Goal: Task Accomplishment & Management: Use online tool/utility

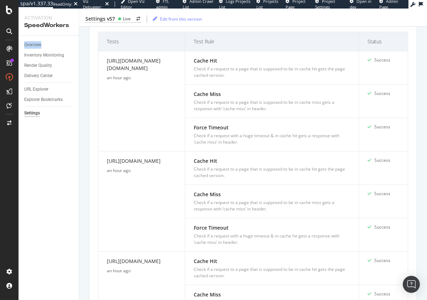
scroll to position [175, 0]
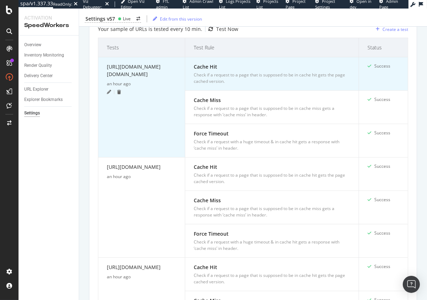
click at [128, 74] on div "https://athleta.gap.com/browse/product.do?pid=531321692" at bounding box center [141, 72] width 69 height 18
copy div "https://athleta.gap.com/browse/product.do?pid=531321692"
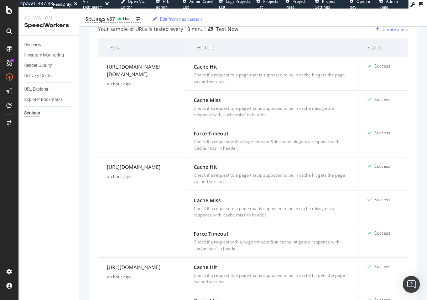
click at [35, 89] on div "URL Explorer" at bounding box center [36, 89] width 24 height 7
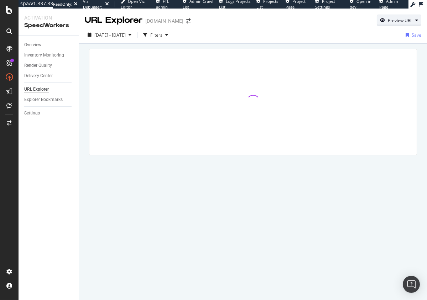
click at [409, 24] on div "Preview URL" at bounding box center [399, 20] width 44 height 10
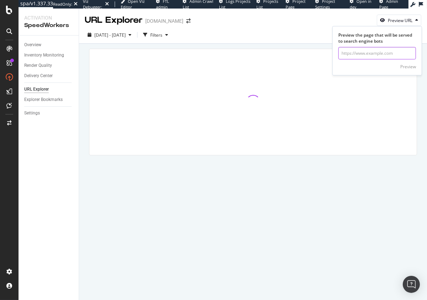
drag, startPoint x: 385, startPoint y: 51, endPoint x: 390, endPoint y: 54, distance: 6.1
click at [385, 51] on input "url" at bounding box center [377, 53] width 78 height 12
paste input "https://athleta.gap.com/browse/product.do?pid=531321692"
type input "https://athleta.gap.com/browse/product.do?pid=531321692"
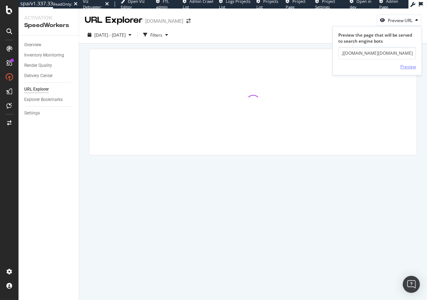
scroll to position [0, 0]
click at [406, 66] on div "Preview" at bounding box center [408, 67] width 16 height 6
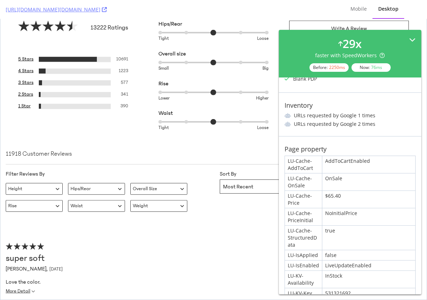
scroll to position [846, 0]
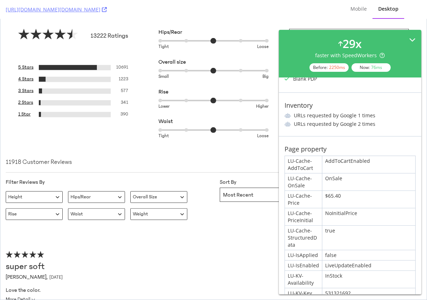
click at [413, 40] on icon at bounding box center [412, 40] width 6 height 6
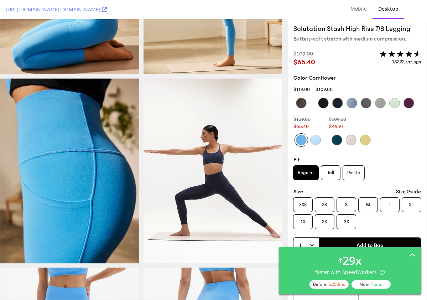
scroll to position [276, 0]
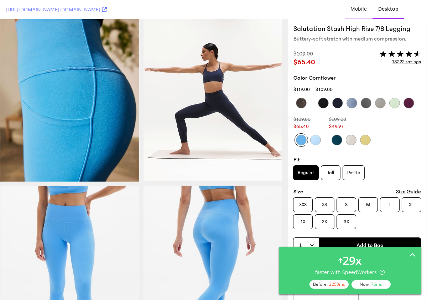
click at [357, 10] on div "Mobile" at bounding box center [358, 8] width 16 height 7
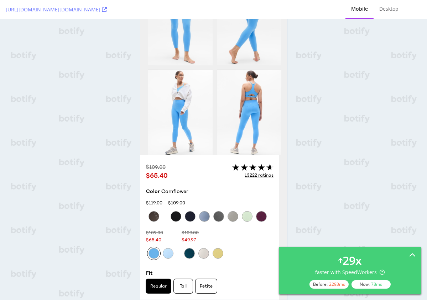
scroll to position [0, 0]
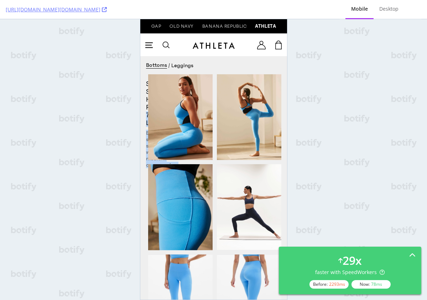
drag, startPoint x: 144, startPoint y: 115, endPoint x: 165, endPoint y: 136, distance: 29.4
click at [146, 92] on h1 "Salutation Stash High Rise 7/8 Legging" at bounding box center [146, 103] width 0 height 47
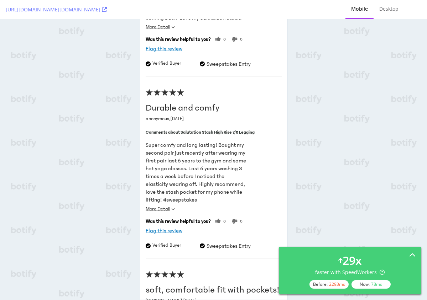
scroll to position [1783, 0]
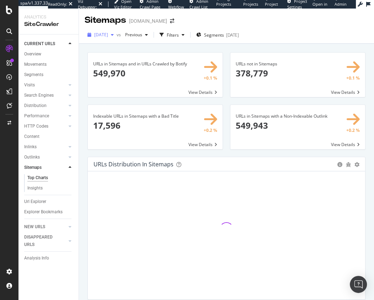
click at [108, 37] on span "2025 Aug. 16th" at bounding box center [101, 35] width 14 height 6
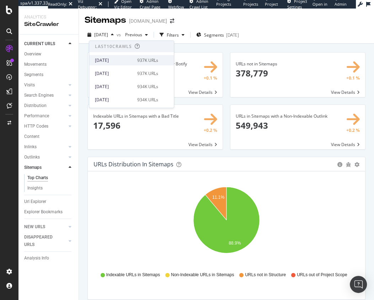
click at [109, 62] on div "2025 Sep. 13th" at bounding box center [114, 60] width 38 height 6
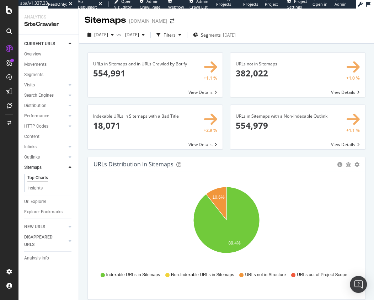
click at [85, 72] on div "URLs in Sitemaps and in URLs Crawled by Botify × Close Chart main-metric-sitema…" at bounding box center [155, 78] width 143 height 52
click at [228, 105] on div "URLs in Sitemaps with a Non-Indexable Outlink × Close Chart main-metric-sitemap…" at bounding box center [298, 131] width 143 height 52
click at [139, 38] on span "2025 Aug. 9th" at bounding box center [130, 35] width 17 height 6
click at [338, 92] on span at bounding box center [298, 75] width 135 height 44
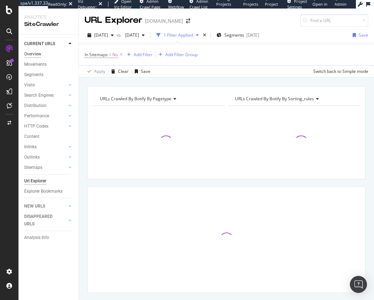
click at [39, 53] on div "Overview" at bounding box center [32, 54] width 17 height 7
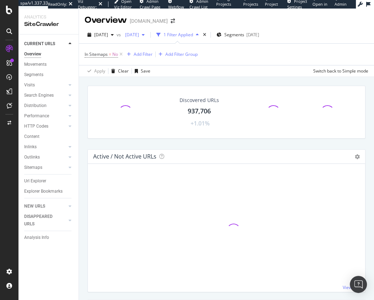
click at [139, 36] on span "2025 Aug. 9th" at bounding box center [130, 35] width 17 height 6
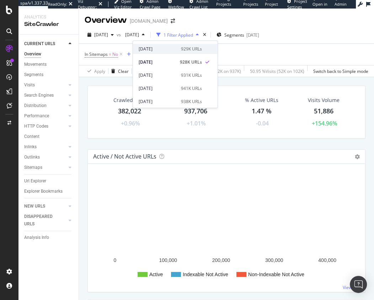
scroll to position [67, 0]
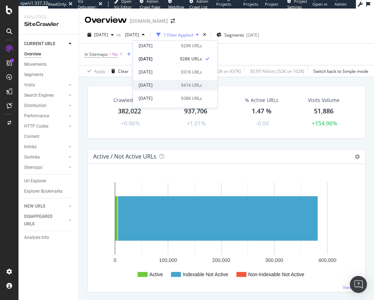
click at [160, 87] on div "2025 Jul. 26th" at bounding box center [158, 85] width 38 height 6
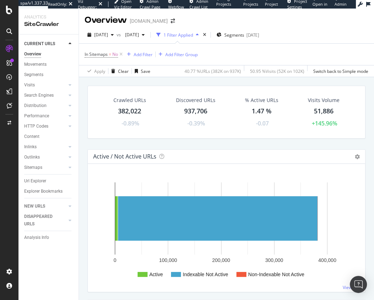
click at [82, 102] on div "Crawled URLs 382,022 -0.89% Discovered URLs 937,706 -0.39% % Active URLs 1.47 %…" at bounding box center [226, 223] width 295 height 292
drag, startPoint x: 48, startPoint y: 96, endPoint x: 8, endPoint y: 119, distance: 46.5
click at [0, 0] on div "spa/v1.337.33 ReadOnly: Viz Debugger: Open Viz Editor Admin Crawl Page Webflow …" at bounding box center [187, 150] width 374 height 300
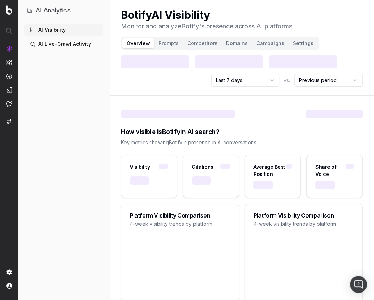
click at [373, 30] on html "AI Analytics | botify.com | botify-org AI Analytics AI Visibility AI Live-Crawl…" at bounding box center [187, 150] width 374 height 300
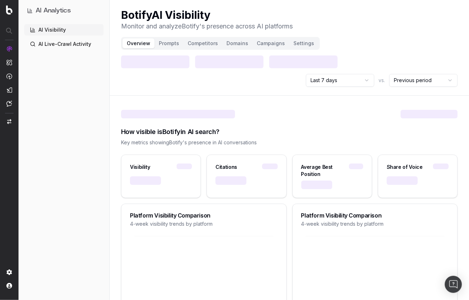
click at [94, 111] on div "AI Visibility AI Live-Crawl Activity" at bounding box center [63, 160] width 79 height 273
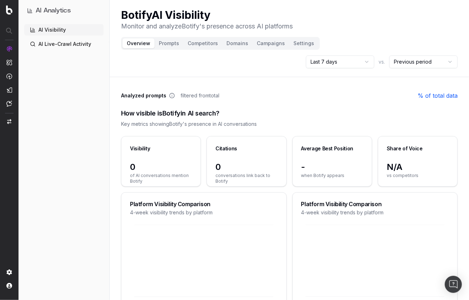
click at [83, 196] on div "AI Visibility AI Live-Crawl Activity" at bounding box center [63, 160] width 79 height 273
click at [341, 67] on html "AI Analytics | botify.com | botify-org AI Analytics AI Visibility AI Live-Crawl…" at bounding box center [234, 150] width 469 height 300
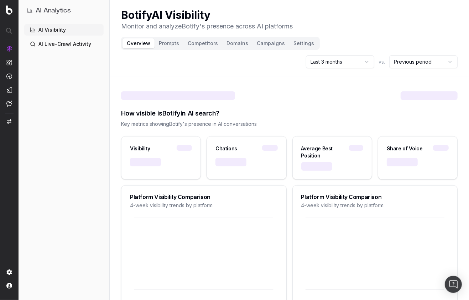
click at [278, 65] on div "Last 3 months vs. Previous period" at bounding box center [289, 62] width 336 height 13
click at [289, 98] on div at bounding box center [289, 95] width 336 height 9
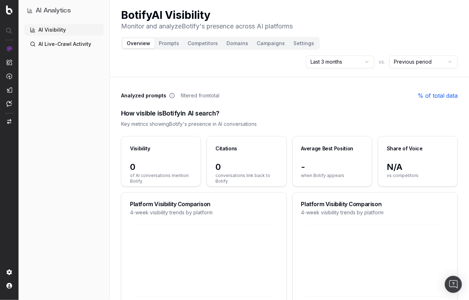
click at [274, 48] on button "Campaigns" at bounding box center [270, 43] width 37 height 10
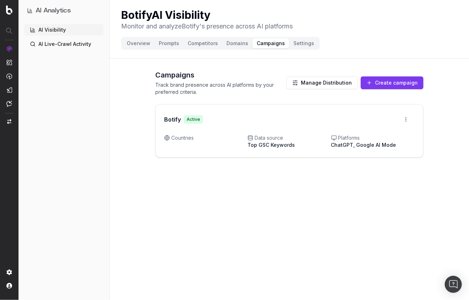
click at [135, 89] on div "Campaigns Track brand presence across AI platforms by your preferred criteria. …" at bounding box center [289, 111] width 359 height 99
click at [245, 85] on p "Track brand presence across AI platforms by your preferred criteria." at bounding box center [220, 88] width 131 height 14
click at [374, 79] on button "Create campaign" at bounding box center [392, 83] width 63 height 13
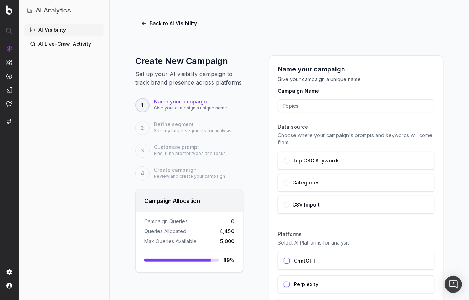
scroll to position [69, 0]
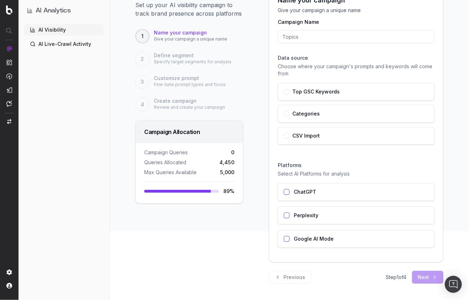
click at [303, 276] on div "Previous Step 1 of 4 Next" at bounding box center [356, 277] width 174 height 13
click at [69, 29] on link "AI Visibility" at bounding box center [63, 29] width 79 height 11
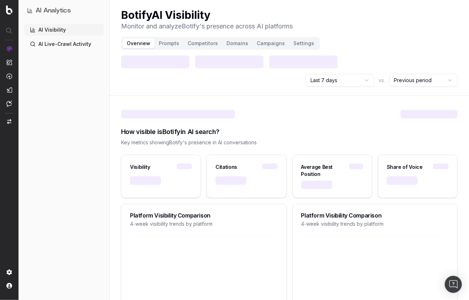
drag, startPoint x: 261, startPoint y: 94, endPoint x: 272, endPoint y: 37, distance: 57.9
click at [262, 93] on header "Botify AI Visibility Monitor and analyze Botify 's presence across AI platforms…" at bounding box center [289, 48] width 359 height 96
click at [262, 45] on button "Campaigns" at bounding box center [270, 43] width 37 height 10
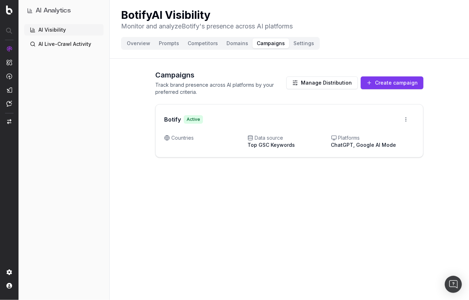
click at [332, 33] on header "Botify AI Visibility Monitor and analyze Botify 's presence across AI platforms…" at bounding box center [289, 29] width 359 height 59
click at [374, 65] on div "Campaigns Track brand presence across AI platforms by your preferred criteria. …" at bounding box center [289, 111] width 268 height 99
click at [374, 83] on button "Create campaign" at bounding box center [392, 83] width 63 height 13
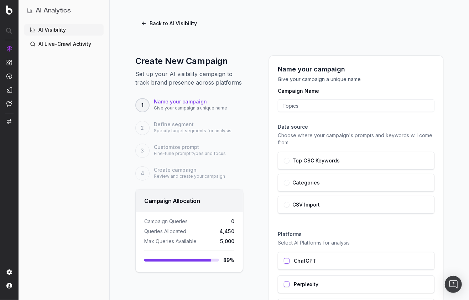
click at [311, 106] on input "Campaign Name" at bounding box center [356, 105] width 157 height 13
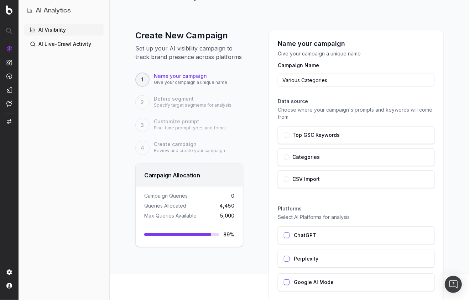
type input "Various Categories"
click at [317, 110] on p "Choose where your campaign's prompts and keywords will come from" at bounding box center [356, 113] width 157 height 14
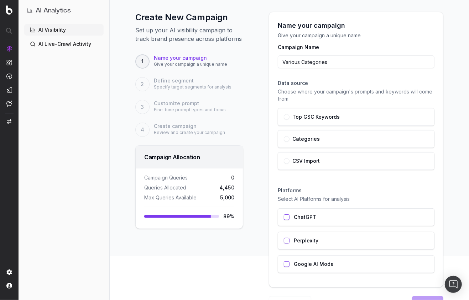
scroll to position [48, 0]
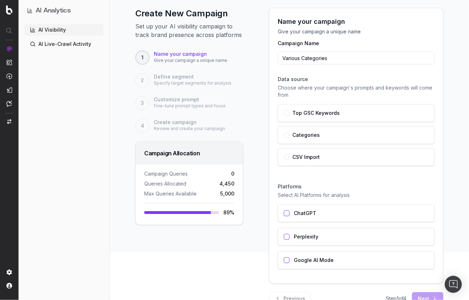
click at [286, 136] on button "button" at bounding box center [287, 135] width 6 height 6
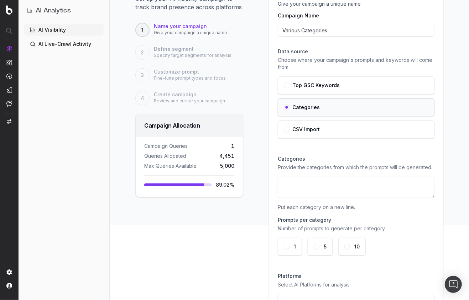
type button "categories"
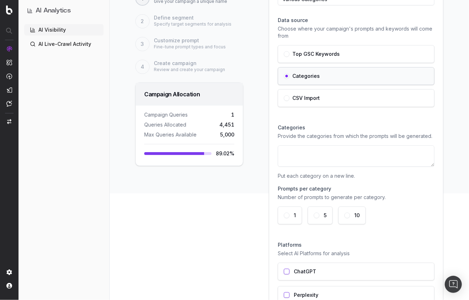
scroll to position [112, 0]
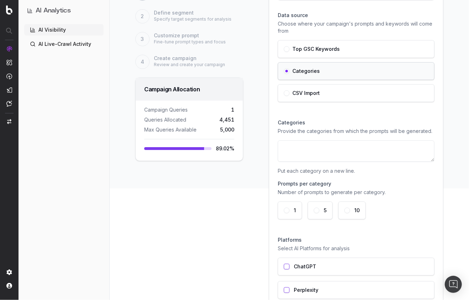
click at [272, 79] on div "Name your campaign Give your campaign a unique name Campaign Name Various Categ…" at bounding box center [356, 140] width 174 height 393
click at [316, 142] on textarea at bounding box center [356, 151] width 157 height 21
paste textarea "Eco-Friendly Home Goods • Vintage Fashion Finds • Smart Kitchen Appliances • Pe…"
type textarea "Eco-Friendly Home Goods • Vintage Fashion Finds • Smart Kitchen Appliances • Pe…"
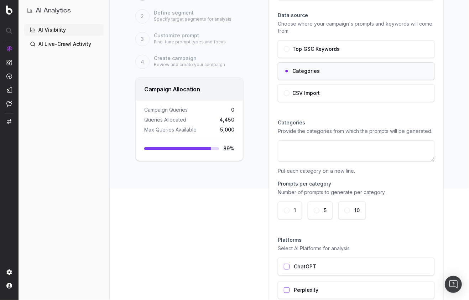
paste textarea "Eco-Friendly Home Goods • Vintage Fashion Finds • Smart Kitchen Appliances • Pe…"
type textarea "Eco-Friendly Home Goods • Vintage Fashion Finds • Smart Kitchen Appliances • Pe…"
click at [372, 147] on textarea at bounding box center [356, 151] width 157 height 21
paste textarea "Eco-Friendly Home Goods • Vintage Fashion Finds • Smart Kitchen Appliances • Pe…"
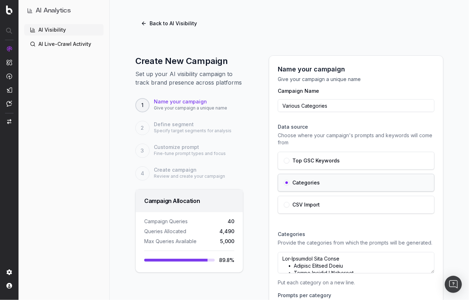
scroll to position [128, 0]
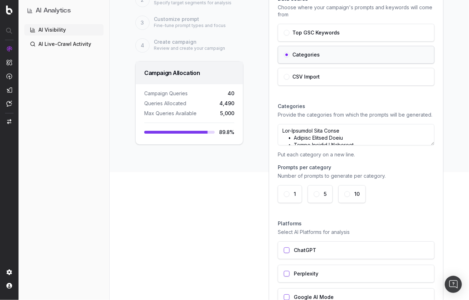
click at [294, 138] on textarea at bounding box center [356, 134] width 157 height 21
click at [294, 135] on textarea at bounding box center [356, 134] width 157 height 21
click at [293, 142] on textarea at bounding box center [356, 134] width 157 height 21
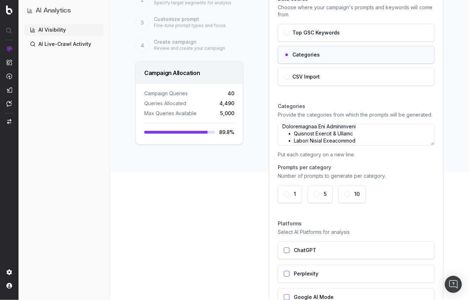
click at [295, 133] on textarea at bounding box center [356, 134] width 157 height 21
click at [294, 139] on textarea at bounding box center [356, 134] width 157 height 21
type textarea "Eco-Friendly Home Goods Vintage Fashion Finds Smart Kitchen Appliances Personal…"
click at [262, 173] on div "Name your campaign Give your campaign a unique name Campaign Name Various Categ…" at bounding box center [355, 134] width 191 height 415
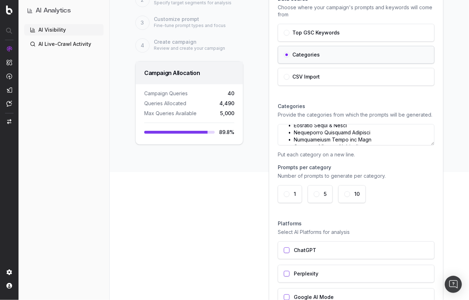
scroll to position [173, 0]
click at [311, 165] on h3 "Prompts per category" at bounding box center [356, 167] width 157 height 7
click at [316, 195] on button "5" at bounding box center [317, 194] width 6 height 6
click at [286, 193] on button "1" at bounding box center [287, 194] width 6 height 6
click at [312, 194] on div "5" at bounding box center [319, 194] width 25 height 18
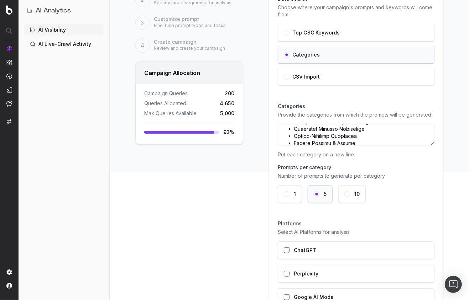
click at [345, 194] on button "10" at bounding box center [347, 194] width 6 height 6
click at [316, 195] on button "5" at bounding box center [317, 194] width 6 height 6
click at [345, 194] on button "10" at bounding box center [347, 194] width 6 height 6
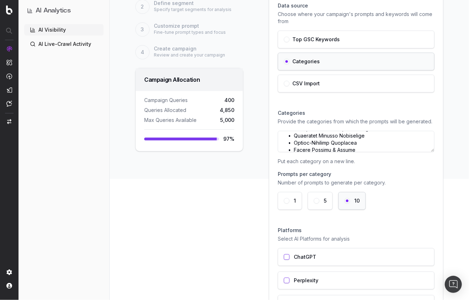
scroll to position [119, 0]
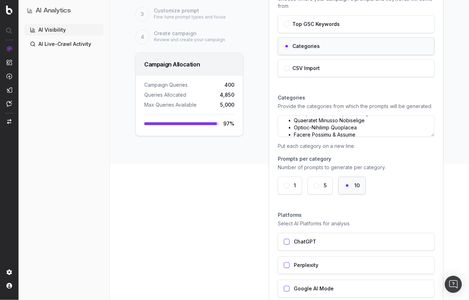
click at [259, 180] on div "Create New Campaign Set up your AI visibility campaign to track brand presence …" at bounding box center [289, 126] width 359 height 449
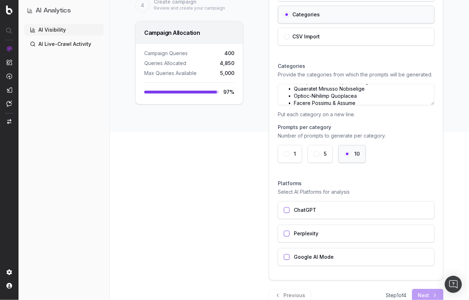
scroll to position [153, 0]
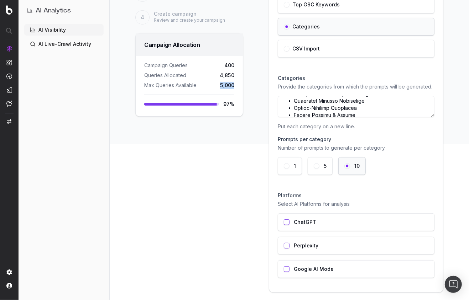
drag, startPoint x: 235, startPoint y: 89, endPoint x: 193, endPoint y: 88, distance: 41.7
click at [195, 88] on div "Campaign Queries 400 Queries Allocated 4,850 Max Queries Available 5,000 97 %" at bounding box center [189, 86] width 107 height 60
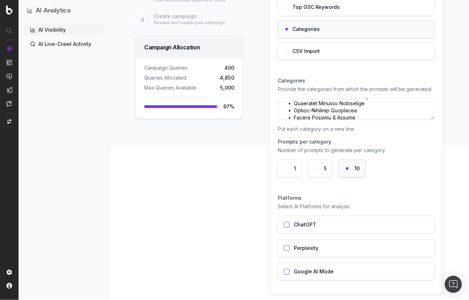
click at [162, 88] on span "Max Queries Available" at bounding box center [170, 87] width 52 height 7
click at [248, 119] on div "Create New Campaign Set up your AI visibility campaign to track brand presence …" at bounding box center [189, 109] width 125 height 415
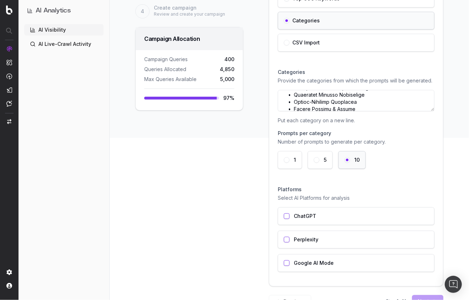
click at [316, 163] on div "5" at bounding box center [319, 160] width 25 height 18
click at [347, 159] on button "10" at bounding box center [347, 160] width 6 height 6
click at [199, 163] on div "Create New Campaign Set up your AI visibility campaign to track brand presence …" at bounding box center [189, 100] width 125 height 415
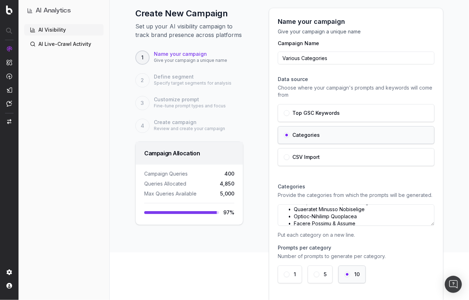
scroll to position [47, 0]
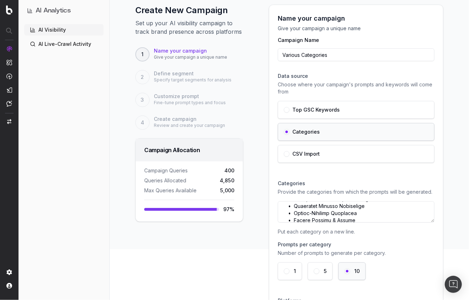
click at [257, 183] on div "Create New Campaign Set up your AI visibility campaign to track brand presence …" at bounding box center [289, 212] width 359 height 449
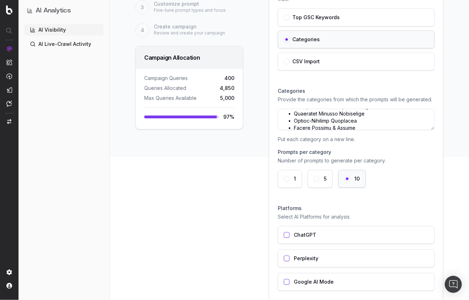
scroll to position [171, 0]
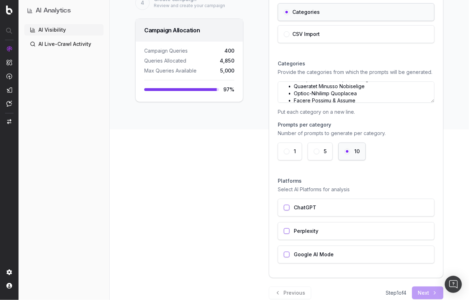
drag, startPoint x: 236, startPoint y: 205, endPoint x: 253, endPoint y: 196, distance: 19.4
click at [236, 205] on div "Create New Campaign Set up your AI visibility campaign to track brand presence …" at bounding box center [189, 92] width 125 height 415
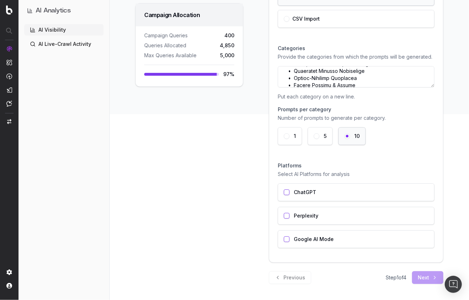
click at [287, 191] on button "button" at bounding box center [287, 193] width 6 height 6
click at [286, 216] on button "button" at bounding box center [287, 216] width 6 height 6
click at [286, 218] on button "button" at bounding box center [287, 216] width 6 height 6
click at [318, 159] on div "Platforms Select AI Platforms for analysis ChatGPT Perplexity Google AI Mode" at bounding box center [356, 206] width 157 height 98
click at [284, 212] on div "Perplexity" at bounding box center [356, 216] width 157 height 18
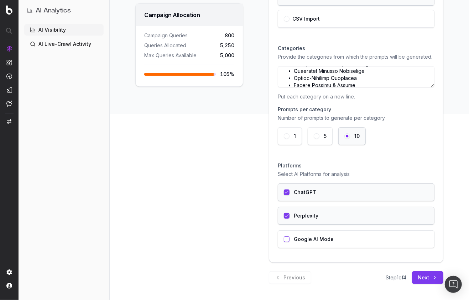
click at [286, 241] on button "button" at bounding box center [287, 240] width 6 height 6
click at [287, 238] on button "button" at bounding box center [287, 240] width 6 height 6
click at [286, 238] on button "button" at bounding box center [287, 240] width 6 height 6
click at [327, 162] on h3 "Platforms" at bounding box center [356, 165] width 157 height 7
click at [315, 137] on button "5" at bounding box center [317, 136] width 6 height 6
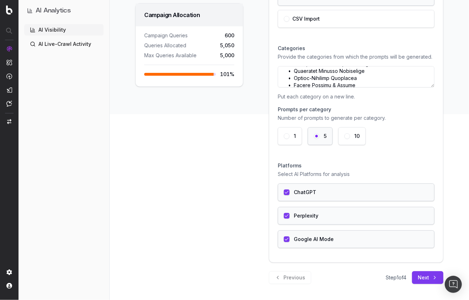
click at [288, 242] on div "Google AI Mode" at bounding box center [356, 240] width 157 height 18
click at [287, 218] on div "Perplexity" at bounding box center [356, 216] width 157 height 18
click at [287, 218] on button "button" at bounding box center [287, 216] width 6 height 6
click at [286, 238] on button "button" at bounding box center [287, 240] width 6 height 6
click at [345, 136] on button "10" at bounding box center [347, 136] width 6 height 6
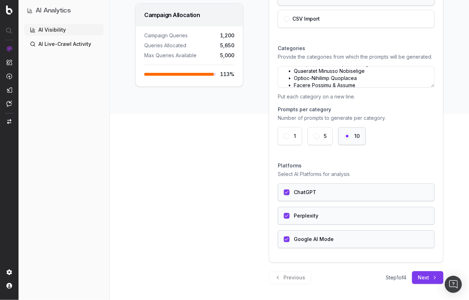
drag, startPoint x: 248, startPoint y: 217, endPoint x: 273, endPoint y: 222, distance: 25.4
click at [248, 217] on div "Create New Campaign Set up your AI visibility campaign to track brand presence …" at bounding box center [189, 76] width 125 height 415
drag, startPoint x: 287, startPoint y: 239, endPoint x: 287, endPoint y: 235, distance: 4.3
click at [287, 239] on button "button" at bounding box center [287, 240] width 6 height 6
click at [286, 215] on button "button" at bounding box center [287, 216] width 6 height 6
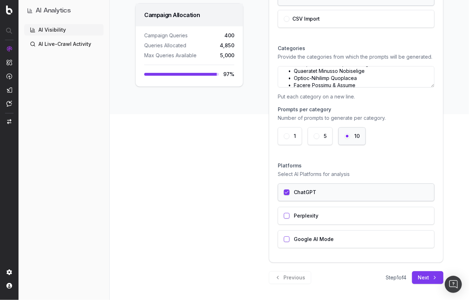
click at [286, 191] on button "button" at bounding box center [287, 193] width 6 height 6
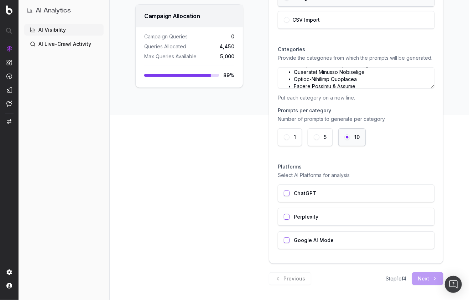
click at [287, 238] on button "button" at bounding box center [287, 241] width 6 height 6
click at [257, 231] on div "Create New Campaign Set up your AI visibility campaign to track brand presence …" at bounding box center [289, 77] width 359 height 449
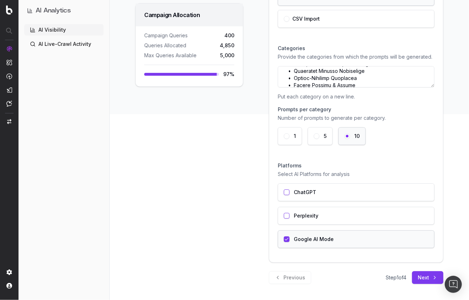
click at [283, 254] on div "Name your campaign Give your campaign a unique name Campaign Name Various Categ…" at bounding box center [356, 66] width 174 height 393
drag, startPoint x: 286, startPoint y: 215, endPoint x: 290, endPoint y: 198, distance: 17.2
click at [286, 215] on button "button" at bounding box center [287, 216] width 6 height 6
click at [283, 193] on div "ChatGPT" at bounding box center [356, 193] width 157 height 18
click at [311, 133] on div "5" at bounding box center [319, 136] width 25 height 18
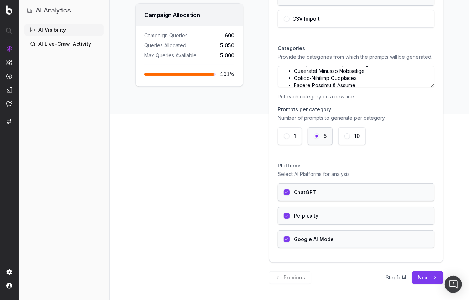
drag, startPoint x: 317, startPoint y: 164, endPoint x: 313, endPoint y: 155, distance: 9.9
click at [317, 164] on h3 "Platforms" at bounding box center [356, 165] width 157 height 7
click at [289, 135] on div "1" at bounding box center [290, 136] width 24 height 18
click at [315, 135] on button "5" at bounding box center [317, 136] width 6 height 6
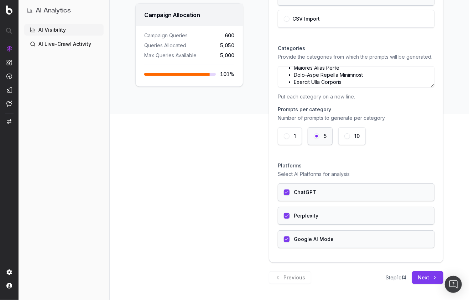
click at [360, 81] on textarea at bounding box center [356, 76] width 157 height 21
click at [322, 96] on p "Put each category on a new line." at bounding box center [356, 96] width 157 height 7
click at [291, 79] on textarea at bounding box center [356, 76] width 157 height 21
click at [217, 168] on div "Create New Campaign Set up your AI visibility campaign to track brand presence …" at bounding box center [189, 76] width 125 height 415
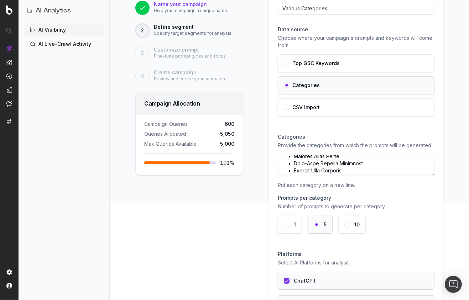
scroll to position [97, 0]
click at [253, 153] on div "Create New Campaign Set up your AI visibility campaign to track brand presence …" at bounding box center [289, 166] width 359 height 449
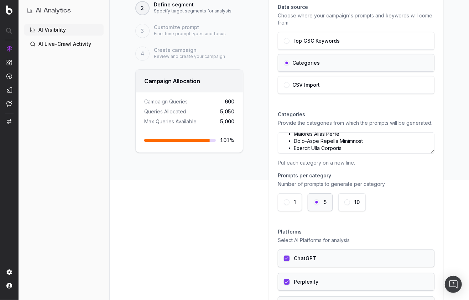
scroll to position [122, 0]
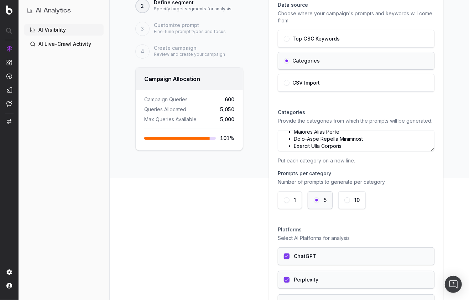
click at [251, 154] on div "Create New Campaign Set up your AI visibility campaign to track brand presence …" at bounding box center [189, 140] width 125 height 415
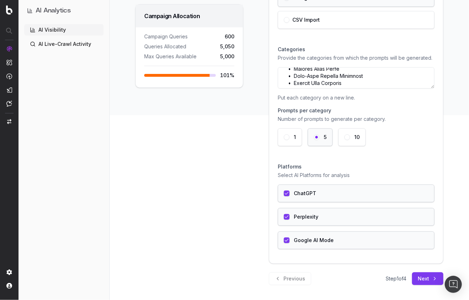
scroll to position [185, 0]
click at [354, 279] on div "Previous Step 1 of 4 Next" at bounding box center [356, 278] width 174 height 13
click at [374, 279] on button "Next" at bounding box center [427, 278] width 31 height 13
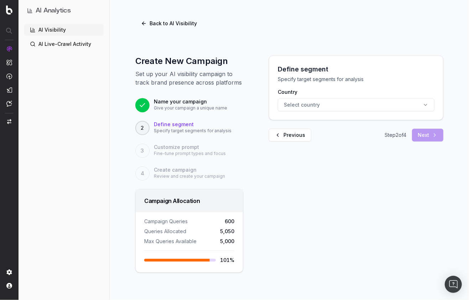
scroll to position [0, 0]
click at [279, 231] on div "Define segment Specify target segments for analysis Country Select country Prev…" at bounding box center [355, 164] width 191 height 217
click at [318, 99] on button "Select country" at bounding box center [356, 105] width 157 height 13
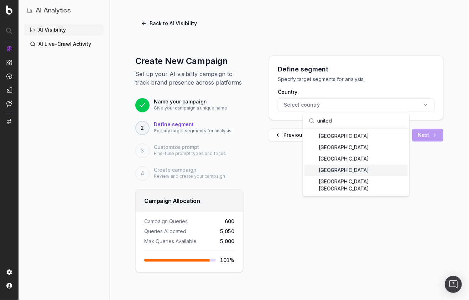
type input "united"
click at [347, 173] on div "United States of America" at bounding box center [355, 170] width 103 height 11
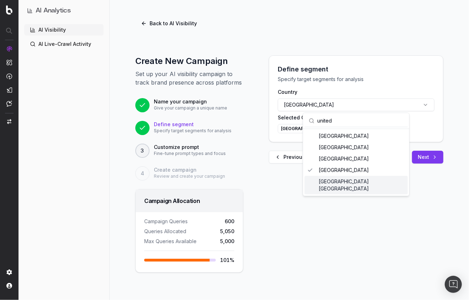
click at [322, 216] on div "Define segment Specify target segments for analysis Country United States of Am…" at bounding box center [355, 164] width 191 height 217
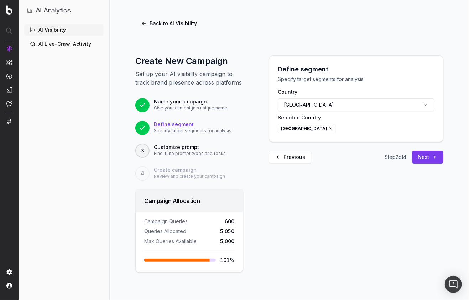
click at [348, 157] on div "Previous Step 2 of 4 Next" at bounding box center [356, 157] width 174 height 13
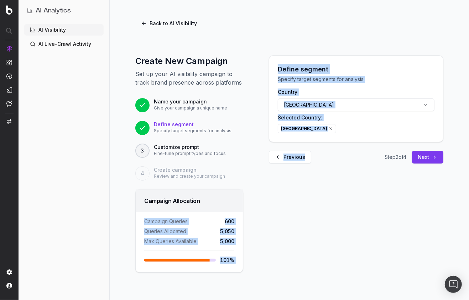
drag, startPoint x: 140, startPoint y: 219, endPoint x: 269, endPoint y: 240, distance: 131.7
click at [270, 240] on div "Create New Campaign Set up your AI visibility campaign to track brand presence …" at bounding box center [289, 164] width 359 height 252
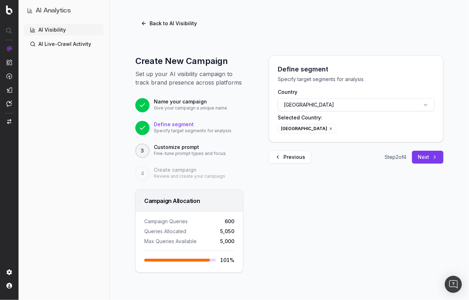
click at [269, 242] on div "Define segment Specify target segments for analysis Country United States of Am…" at bounding box center [355, 164] width 191 height 217
click at [374, 174] on div "Define segment Specify target segments for analysis Country United States of Am…" at bounding box center [355, 164] width 191 height 217
click at [374, 158] on button "Next" at bounding box center [427, 157] width 31 height 13
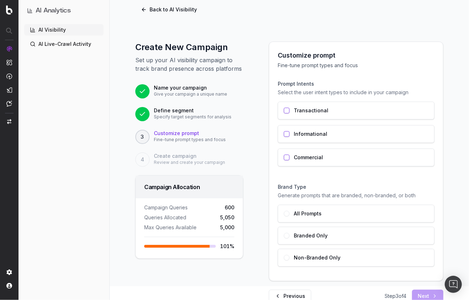
scroll to position [14, 0]
click at [269, 127] on div "Customize prompt Fine-tune prompt types and focus Prompt Intents Select the use…" at bounding box center [356, 161] width 174 height 239
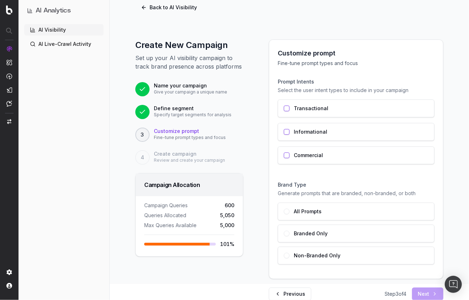
scroll to position [17, 0]
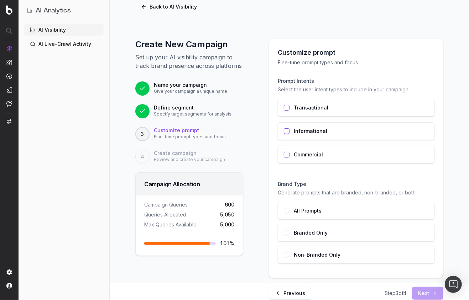
click at [286, 107] on button "button" at bounding box center [287, 108] width 6 height 6
click at [288, 156] on button "button" at bounding box center [287, 155] width 6 height 6
click at [287, 132] on button "button" at bounding box center [287, 131] width 6 height 6
click at [270, 137] on div "Customize prompt Fine-tune prompt types and focus Prompt Intents Select the use…" at bounding box center [356, 158] width 174 height 239
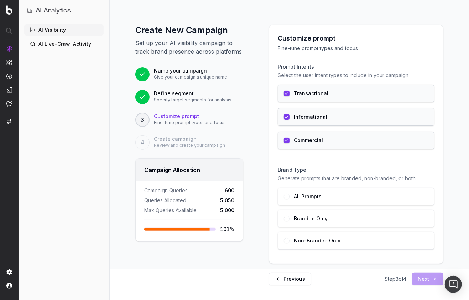
scroll to position [32, 0]
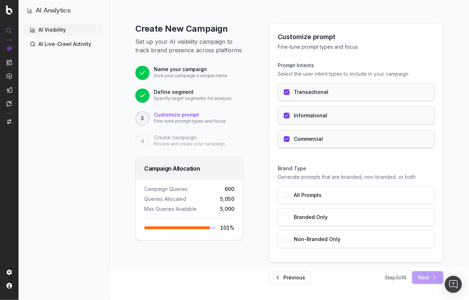
click at [261, 187] on div "Customize prompt Fine-tune prompt types and focus Prompt Intents Select the use…" at bounding box center [355, 153] width 191 height 261
click at [286, 240] on button "button" at bounding box center [287, 240] width 6 height 6
click at [265, 245] on div "Customize prompt Fine-tune prompt types and focus Prompt Intents Select the use…" at bounding box center [355, 153] width 191 height 261
click at [343, 263] on div "Customize prompt Fine-tune prompt types and focus Prompt Intents Select the use…" at bounding box center [355, 153] width 191 height 261
click at [349, 260] on div "Customize prompt Fine-tune prompt types and focus Prompt Intents Select the use…" at bounding box center [356, 142] width 174 height 239
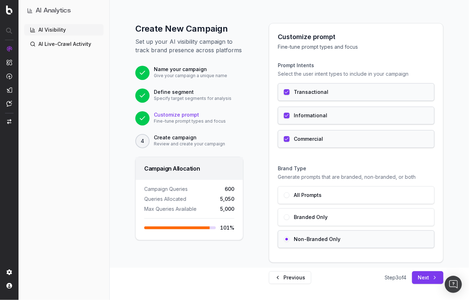
click at [269, 195] on div "Customize prompt Fine-tune prompt types and focus Prompt Intents Select the use…" at bounding box center [356, 143] width 174 height 240
click at [284, 194] on button "button" at bounding box center [287, 196] width 6 height 6
drag, startPoint x: 152, startPoint y: 200, endPoint x: 232, endPoint y: 208, distance: 80.1
click at [231, 208] on div "Campaign Queries 600 Queries Allocated 5,050 Max Queries Available 5,000" at bounding box center [189, 199] width 90 height 27
click at [240, 208] on div "Campaign Queries 600 Queries Allocated 5,050 Max Queries Available 5,000 101 %" at bounding box center [189, 210] width 107 height 60
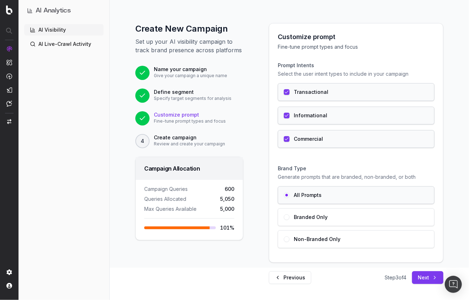
click at [265, 217] on div "Customize prompt Fine-tune prompt types and focus Prompt Intents Select the use…" at bounding box center [355, 153] width 191 height 261
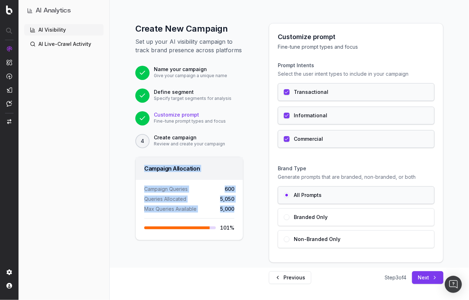
drag, startPoint x: 141, startPoint y: 168, endPoint x: 242, endPoint y: 221, distance: 114.3
click at [243, 218] on div "Campaign Allocation Campaign Queries 600 Queries Allocated 5,050 Max Queries Av…" at bounding box center [189, 199] width 108 height 84
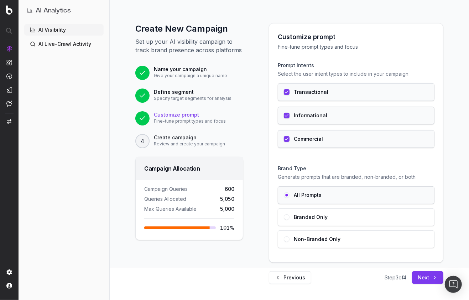
click at [243, 223] on div "Create New Campaign Set up your AI visibility campaign to track brand presence …" at bounding box center [189, 153] width 125 height 261
click at [358, 279] on div "Previous Step 3 of 4 Next" at bounding box center [356, 278] width 174 height 13
click at [374, 278] on button "Next" at bounding box center [427, 278] width 31 height 13
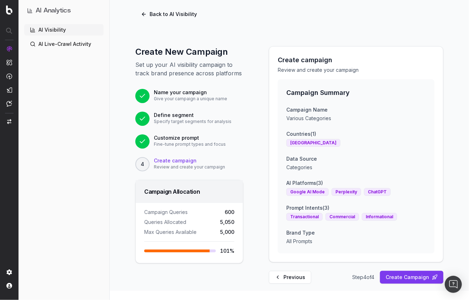
click at [321, 276] on div "Previous Step 4 of 4 Create Campaign" at bounding box center [356, 277] width 174 height 13
click at [325, 282] on div "Previous Step 4 of 4 Create Campaign" at bounding box center [356, 277] width 174 height 13
click at [278, 277] on button "Previous" at bounding box center [290, 277] width 42 height 13
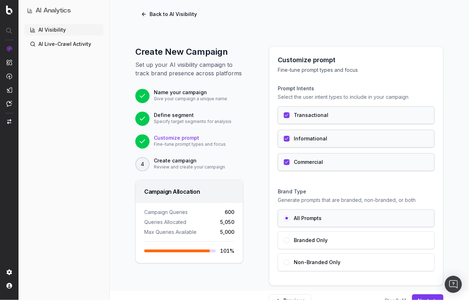
scroll to position [32, 0]
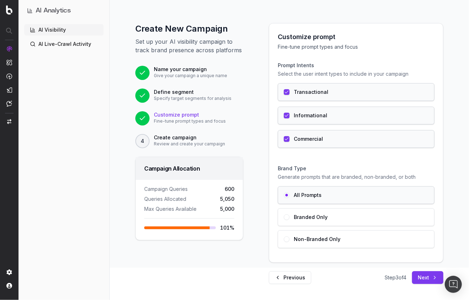
click at [288, 279] on button "Previous" at bounding box center [290, 278] width 42 height 13
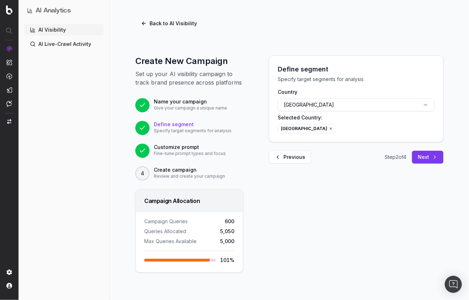
scroll to position [0, 0]
click at [291, 156] on button "Previous" at bounding box center [290, 157] width 42 height 13
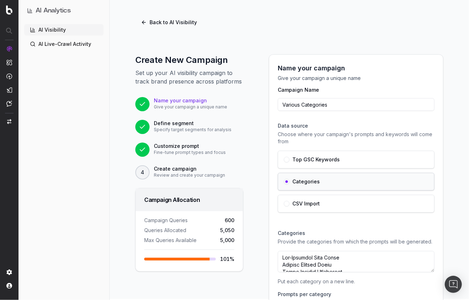
click at [161, 22] on button "Back to AI Visibility" at bounding box center [168, 22] width 67 height 13
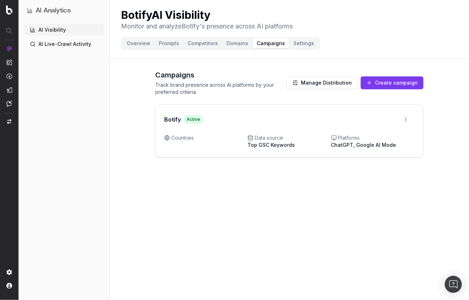
click at [256, 88] on p "Track brand presence across AI platforms by your preferred criteria." at bounding box center [220, 88] width 131 height 14
drag, startPoint x: 140, startPoint y: 45, endPoint x: 146, endPoint y: 44, distance: 5.4
click at [140, 45] on button "Overview" at bounding box center [138, 43] width 32 height 10
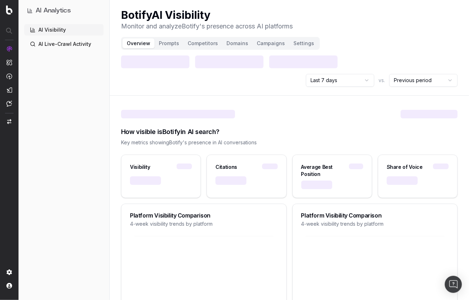
click at [268, 45] on button "Campaigns" at bounding box center [270, 43] width 37 height 10
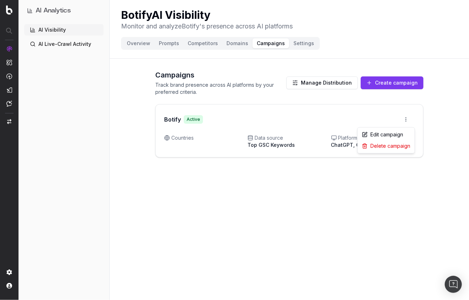
click at [374, 122] on html "AI Analytics AI Visibility AI Live-Crawl Activity Botify AI Visibility Monitor …" at bounding box center [234, 150] width 469 height 300
click at [374, 137] on div "Edit campaign" at bounding box center [386, 134] width 54 height 11
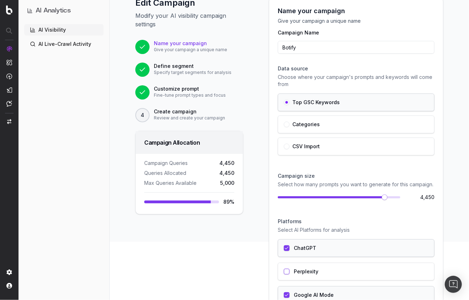
scroll to position [69, 0]
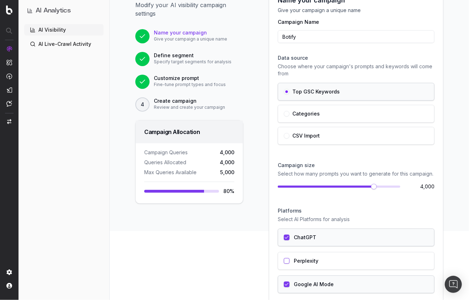
click at [374, 189] on span at bounding box center [374, 187] width 6 height 6
click at [332, 173] on p "Select how many prompts you want to generate for this campaign." at bounding box center [356, 173] width 157 height 7
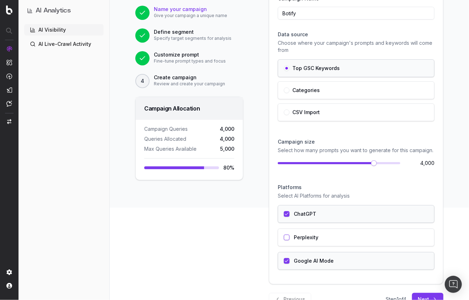
scroll to position [94, 0]
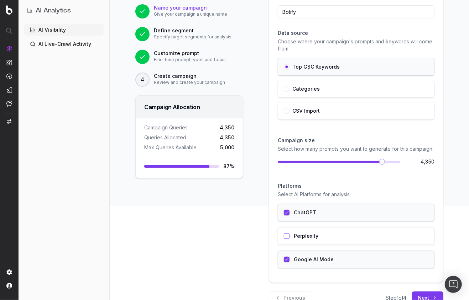
click at [374, 162] on span at bounding box center [382, 162] width 6 height 6
click at [326, 163] on span at bounding box center [327, 162] width 6 height 6
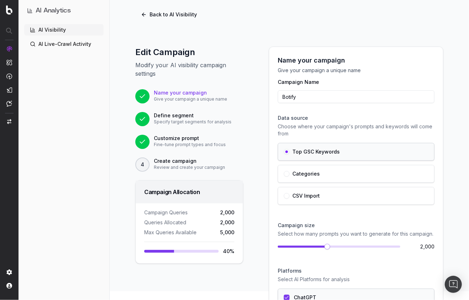
scroll to position [0, 0]
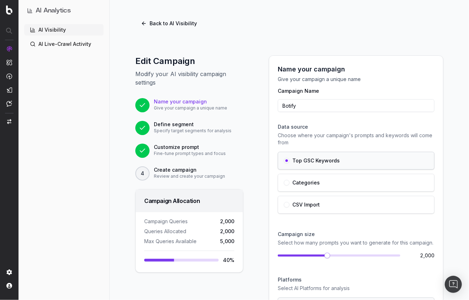
click at [303, 49] on div "Edit Campaign Modify your AI visibility campaign settings Name your campaign Gi…" at bounding box center [289, 226] width 359 height 377
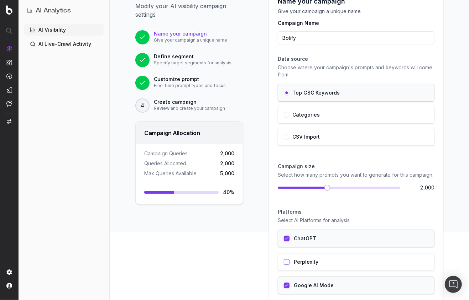
scroll to position [114, 0]
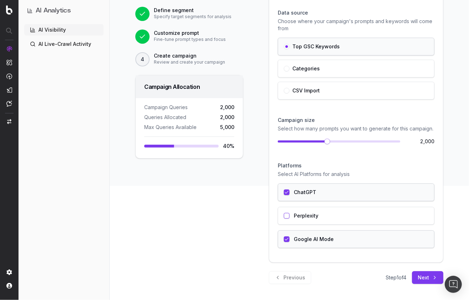
click at [238, 245] on div "Edit Campaign Modify your AI visibility campaign settings Name your campaign Gi…" at bounding box center [189, 112] width 125 height 343
drag, startPoint x: 263, startPoint y: 233, endPoint x: 259, endPoint y: 232, distance: 3.7
click at [262, 232] on div "Name your campaign Give your campaign a unique name Campaign Name Botify Data s…" at bounding box center [355, 112] width 191 height 343
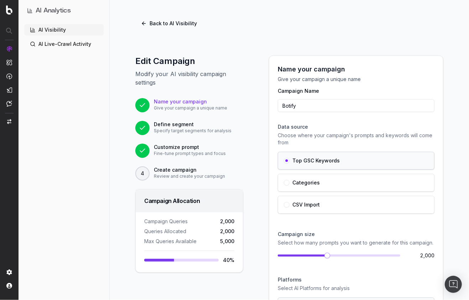
scroll to position [0, 0]
click at [165, 20] on button "Back to AI Visibility" at bounding box center [168, 23] width 67 height 13
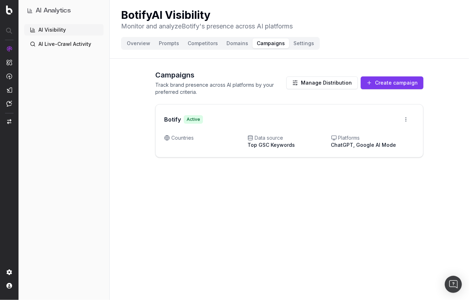
click at [374, 83] on button "Create campaign" at bounding box center [392, 83] width 63 height 13
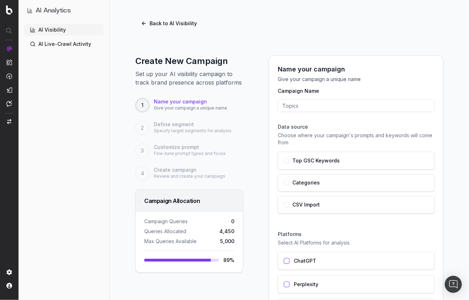
click at [288, 182] on button "button" at bounding box center [287, 183] width 6 height 6
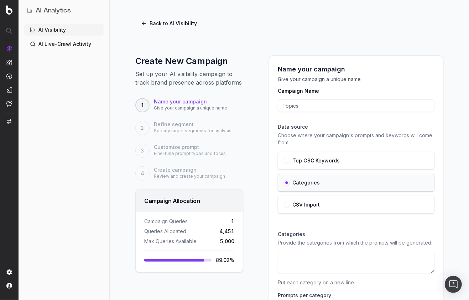
click at [311, 102] on input "Campaign Name" at bounding box center [356, 105] width 157 height 13
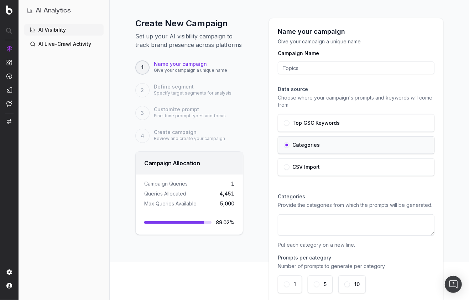
scroll to position [48, 0]
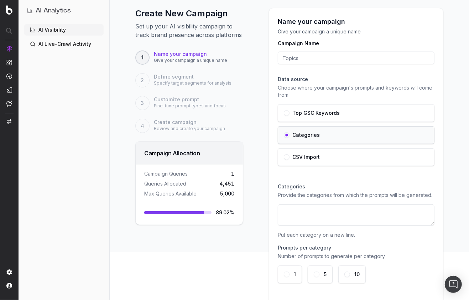
click at [256, 222] on div "Create New Campaign Set up your AI visibility campaign to track brand presence …" at bounding box center [289, 215] width 359 height 449
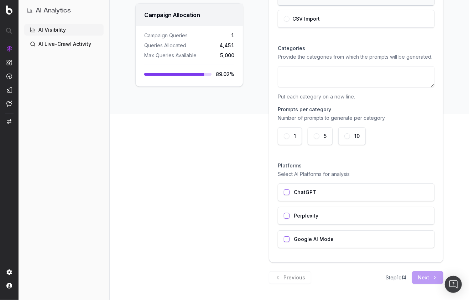
scroll to position [0, 0]
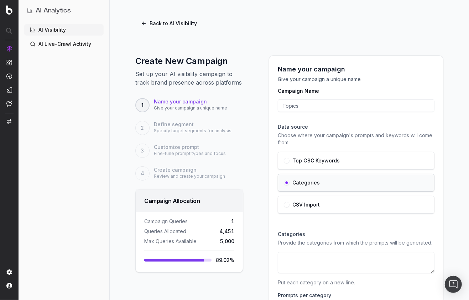
click at [263, 153] on div "Name your campaign Give your campaign a unique name Campaign Name Data source C…" at bounding box center [355, 263] width 191 height 415
click at [195, 34] on div "Back to AI Visibility Create New Campaign Set up your AI visibility campaign to…" at bounding box center [289, 150] width 359 height 300
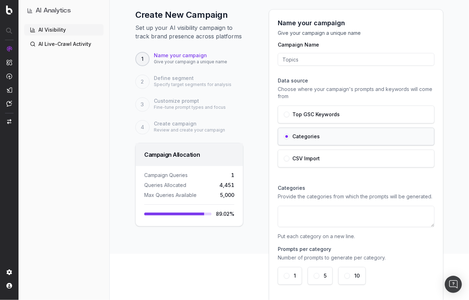
click at [322, 211] on textarea at bounding box center [356, 216] width 157 height 21
paste textarea "Eco-Friendly Home Goods • Vintage Fashion Finds • Smart Kitchen Appliances • Pe…"
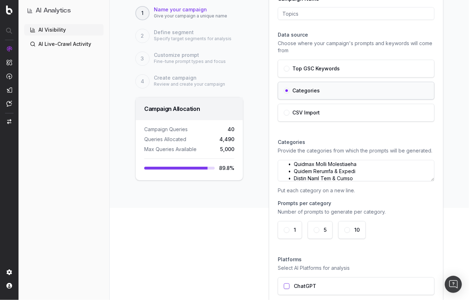
type textarea "Eco-Friendly Home Goods • Vintage Fashion Finds • Smart Kitchen Appliances • Pe…"
click at [315, 229] on button "5" at bounding box center [317, 230] width 6 height 6
click at [346, 228] on button "10" at bounding box center [347, 230] width 6 height 6
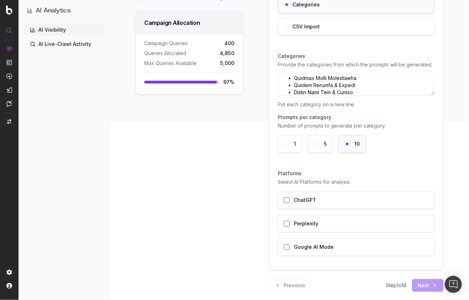
scroll to position [186, 0]
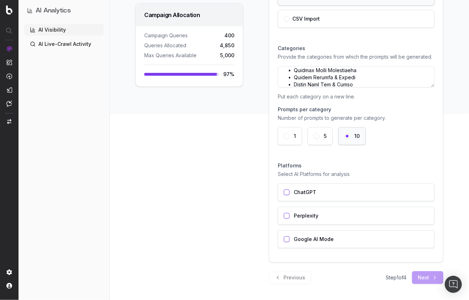
click at [288, 192] on button "button" at bounding box center [287, 193] width 6 height 6
click at [287, 215] on button "button" at bounding box center [287, 216] width 6 height 6
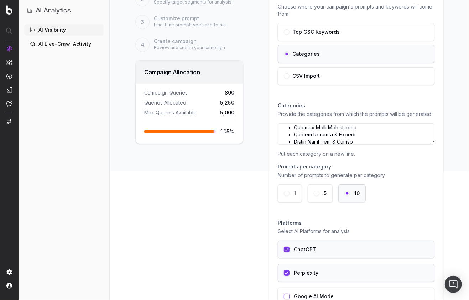
scroll to position [128, 0]
drag, startPoint x: 230, startPoint y: 132, endPoint x: 238, endPoint y: 133, distance: 8.6
click at [238, 133] on div "Campaign Queries 800 Queries Allocated 5,250 Max Queries Available 5,000 105 %" at bounding box center [189, 114] width 107 height 60
click at [236, 133] on div "Campaign Queries 800 Queries Allocated 5,250 Max Queries Available 5,000 105 %" at bounding box center [189, 114] width 107 height 60
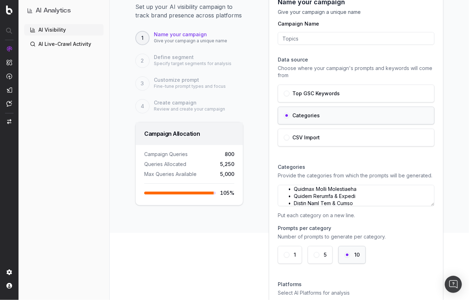
scroll to position [46, 0]
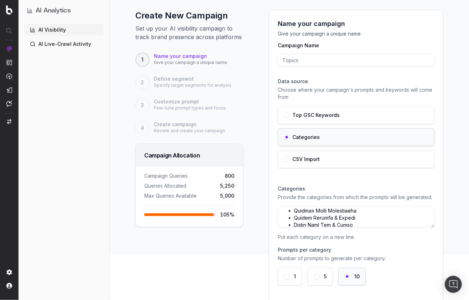
drag, startPoint x: 330, startPoint y: 60, endPoint x: 333, endPoint y: 65, distance: 5.9
click at [330, 60] on input "Campaign Name" at bounding box center [356, 60] width 157 height 13
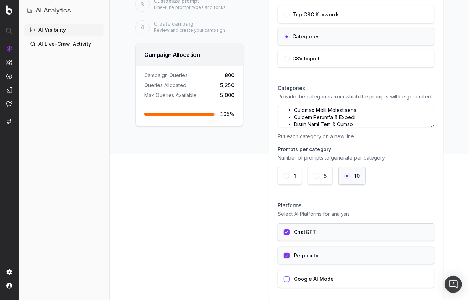
scroll to position [186, 0]
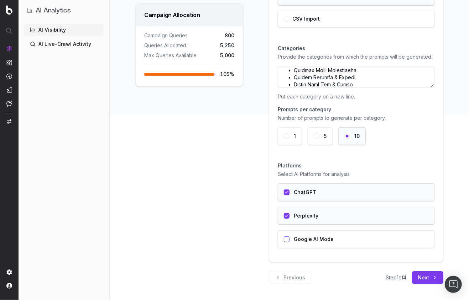
type input "a"
click at [374, 274] on button "Next" at bounding box center [427, 278] width 31 height 13
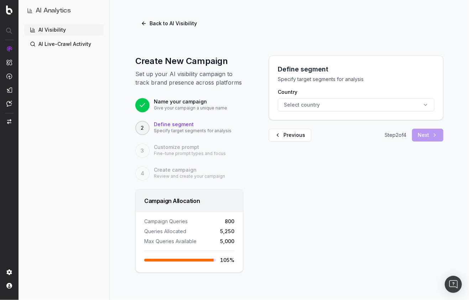
scroll to position [0, 0]
click at [338, 106] on button "Select country" at bounding box center [356, 105] width 157 height 13
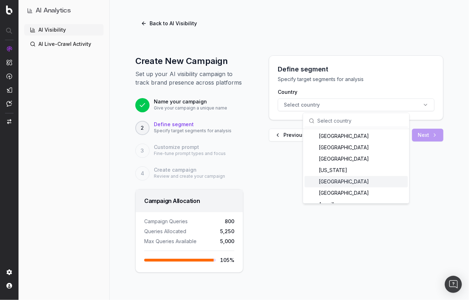
drag, startPoint x: 356, startPoint y: 186, endPoint x: 379, endPoint y: 163, distance: 32.5
click at [356, 186] on div "Andorra" at bounding box center [355, 181] width 103 height 11
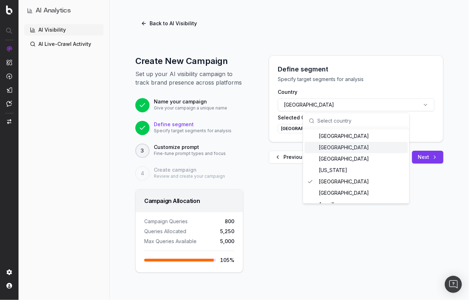
drag, startPoint x: 424, startPoint y: 198, endPoint x: 428, endPoint y: 174, distance: 24.2
click at [374, 198] on div "Define segment Specify target segments for analysis Country Andorra Selected Co…" at bounding box center [355, 164] width 191 height 217
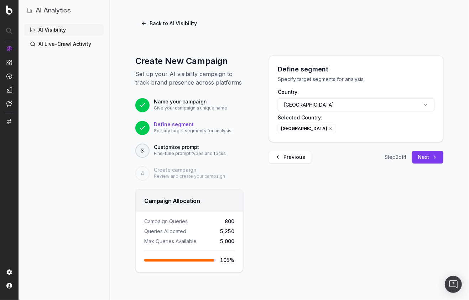
click at [374, 160] on button "Next" at bounding box center [427, 157] width 31 height 13
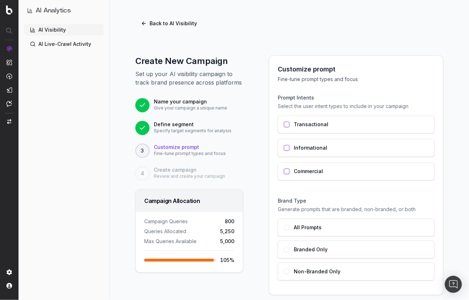
click at [252, 223] on div "Create New Campaign Set up your AI visibility campaign to track brand presence …" at bounding box center [289, 185] width 359 height 295
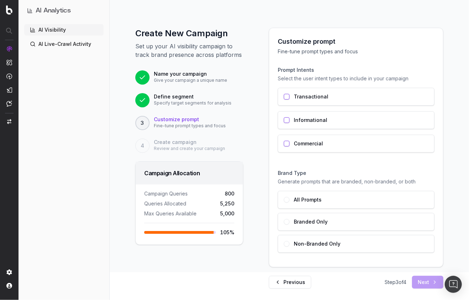
scroll to position [32, 0]
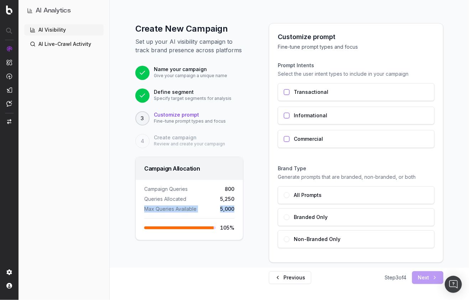
drag, startPoint x: 234, startPoint y: 209, endPoint x: 174, endPoint y: 203, distance: 60.2
click at [175, 203] on div "Campaign Queries 800 Queries Allocated 5,250 Max Queries Available 5,000 105 %" at bounding box center [189, 210] width 107 height 60
click at [173, 209] on span "Max Queries Available" at bounding box center [170, 209] width 52 height 7
click at [219, 201] on div "Campaign Queries 800 Queries Allocated 5,250 Max Queries Available 5,000 105 %" at bounding box center [189, 210] width 107 height 60
click at [244, 201] on div "Create New Campaign Set up your AI visibility campaign to track brand presence …" at bounding box center [189, 153] width 125 height 261
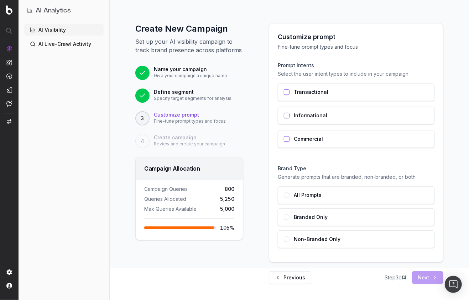
click at [251, 191] on div "Create New Campaign Set up your AI visibility campaign to track brand presence …" at bounding box center [289, 153] width 359 height 295
click at [251, 156] on div "Create New Campaign Set up your AI visibility campaign to track brand presence …" at bounding box center [189, 153] width 125 height 261
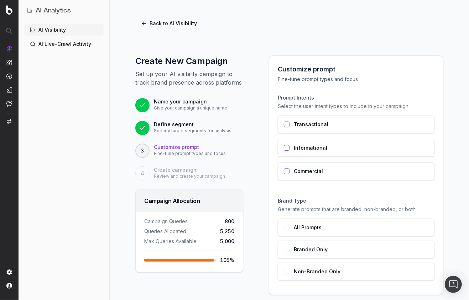
click at [229, 37] on div "Back to AI Visibility Create New Campaign Set up your AI visibility campaign to…" at bounding box center [289, 150] width 359 height 300
click at [160, 17] on button "Back to AI Visibility" at bounding box center [168, 23] width 67 height 13
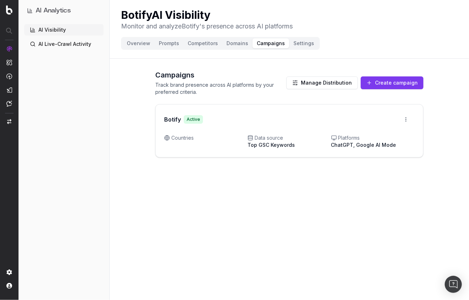
click at [249, 96] on div "Campaigns Track brand presence across AI platforms by your preferred criteria. …" at bounding box center [289, 111] width 268 height 99
click at [324, 84] on button "Manage Distribution" at bounding box center [322, 83] width 72 height 13
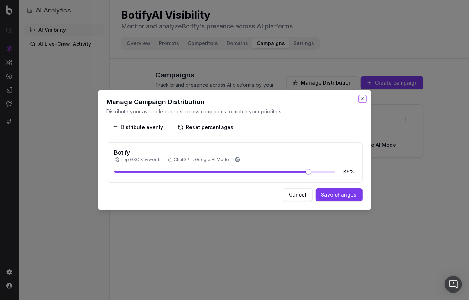
click at [362, 100] on button "Close" at bounding box center [362, 99] width 6 height 6
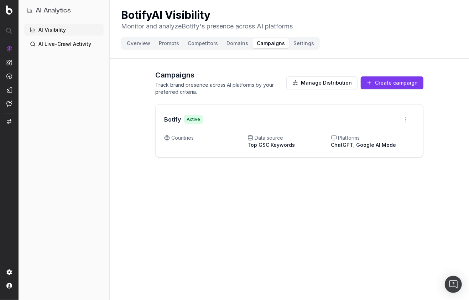
click at [258, 91] on p "Track brand presence across AI platforms by your preferred criteria." at bounding box center [220, 88] width 131 height 14
click at [342, 99] on div "Campaigns Track brand presence across AI platforms by your preferred criteria. …" at bounding box center [289, 111] width 268 height 99
click at [336, 80] on button "Manage Distribution" at bounding box center [322, 83] width 72 height 13
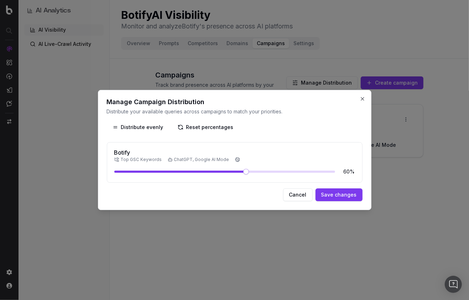
click at [246, 170] on span at bounding box center [246, 172] width 6 height 6
click at [295, 195] on button "Cancel" at bounding box center [298, 195] width 30 height 13
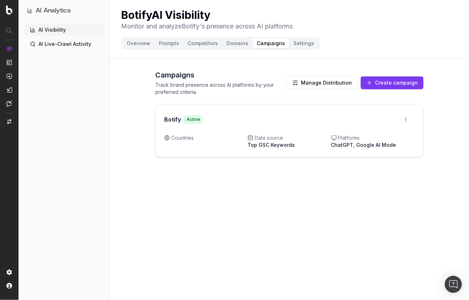
click at [307, 217] on div "Botify AI Visibility Monitor and analyze Botify 's presence across AI platforms…" at bounding box center [289, 150] width 359 height 300
drag, startPoint x: 429, startPoint y: 148, endPoint x: 422, endPoint y: 143, distance: 8.8
click at [374, 148] on div "Campaigns Track brand presence across AI platforms by your preferred criteria. …" at bounding box center [289, 111] width 359 height 99
click at [374, 117] on html "AI Analytics AI Visibility AI Live-Crawl Activity Botify AI Visibility Monitor …" at bounding box center [234, 150] width 469 height 300
click at [374, 136] on div "Edit campaign" at bounding box center [386, 134] width 54 height 11
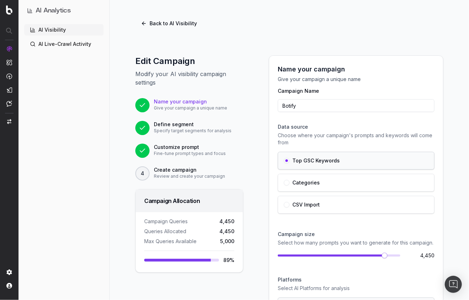
click at [169, 26] on button "Back to AI Visibility" at bounding box center [168, 23] width 67 height 13
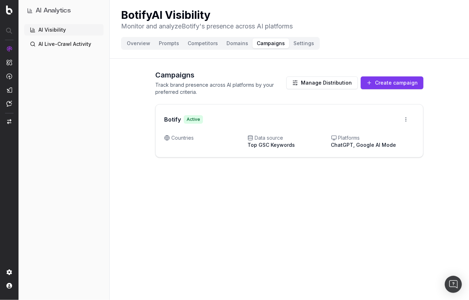
click at [331, 85] on button "Manage Distribution" at bounding box center [322, 83] width 72 height 13
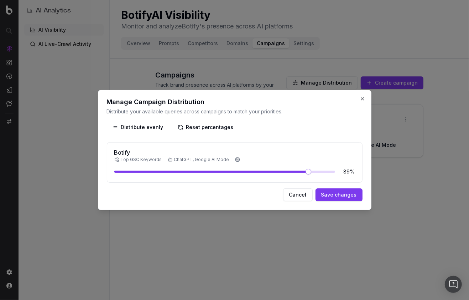
click at [298, 200] on button "Cancel" at bounding box center [298, 195] width 30 height 13
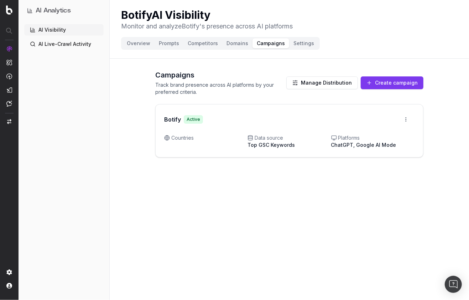
click at [374, 85] on button "Create campaign" at bounding box center [392, 83] width 63 height 13
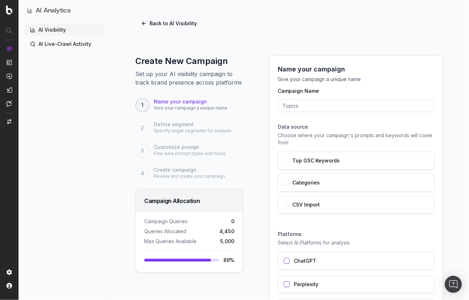
click at [340, 109] on input "Campaign Name" at bounding box center [356, 105] width 157 height 13
type input "Various Categories"
click at [320, 182] on div "Categories" at bounding box center [356, 183] width 144 height 6
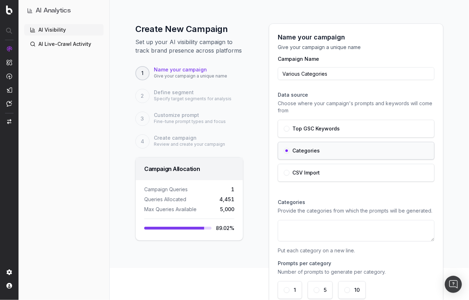
scroll to position [35, 0]
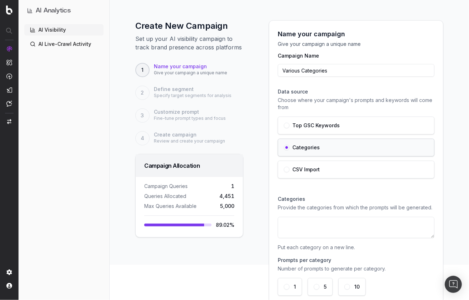
drag, startPoint x: 339, startPoint y: 214, endPoint x: 338, endPoint y: 218, distance: 3.9
click at [338, 215] on div "Categories Provide the categories from which the prompts will be generated. Put…" at bounding box center [356, 246] width 157 height 112
click at [338, 223] on textarea at bounding box center [356, 227] width 157 height 21
paste textarea "Eco-Friendly Home Goods • Vintage Fashion Finds • Smart Kitchen Appliances • Pe…"
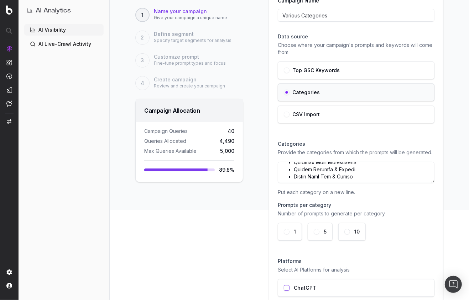
scroll to position [93, 0]
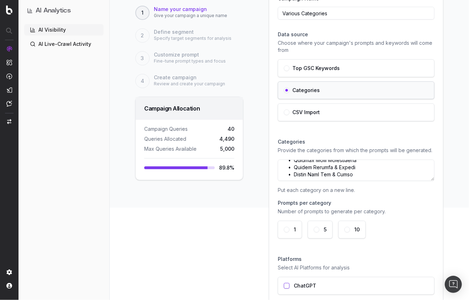
type textarea "Eco-Friendly Home Goods • Vintage Fashion Finds • Smart Kitchen Appliances • Pe…"
click at [318, 232] on div "5" at bounding box center [319, 230] width 25 height 18
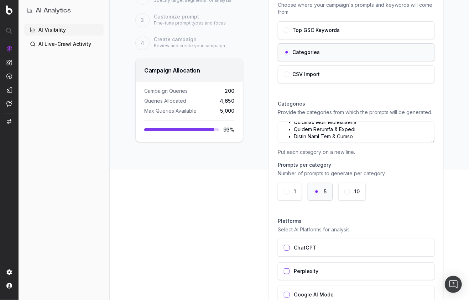
scroll to position [139, 0]
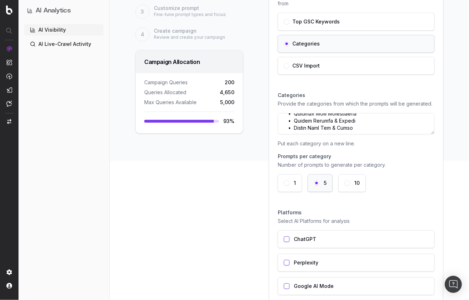
drag, startPoint x: 287, startPoint y: 238, endPoint x: 288, endPoint y: 245, distance: 6.8
click at [287, 240] on button "button" at bounding box center [287, 240] width 6 height 6
click at [287, 264] on button "button" at bounding box center [287, 263] width 6 height 6
click at [346, 184] on button "10" at bounding box center [347, 183] width 6 height 6
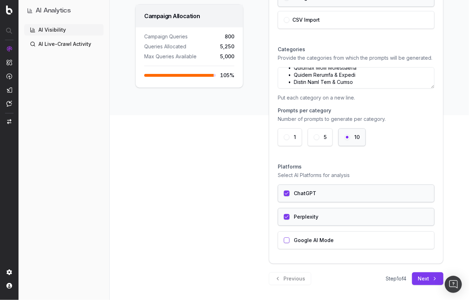
scroll to position [184, 0]
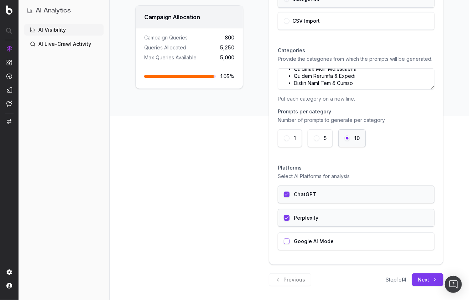
click at [374, 277] on button "Next" at bounding box center [427, 280] width 31 height 13
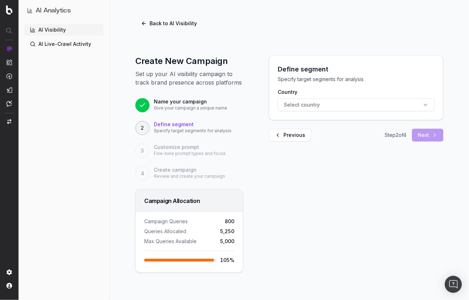
click at [330, 103] on button "Select country" at bounding box center [356, 105] width 157 height 13
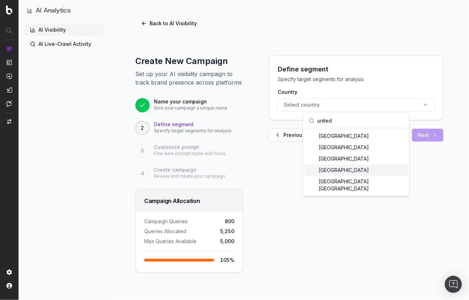
type input "united"
click at [363, 174] on div "United States of America" at bounding box center [355, 170] width 103 height 11
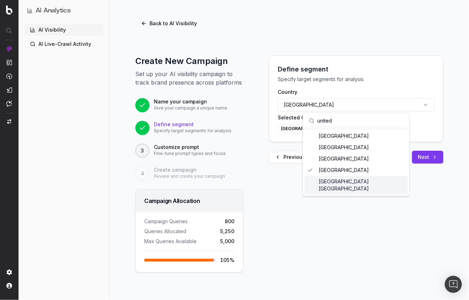
click at [374, 212] on div "Define segment Specify target segments for analysis Country United States of Am…" at bounding box center [355, 164] width 191 height 217
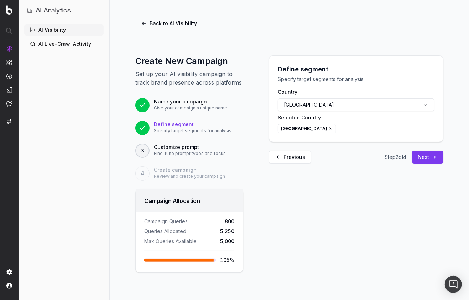
click at [374, 156] on button "Next" at bounding box center [427, 157] width 31 height 13
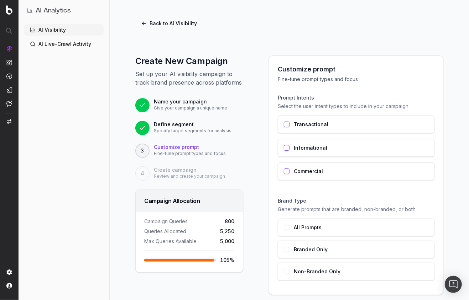
click at [304, 125] on label "Transactional" at bounding box center [311, 124] width 35 height 5
click at [304, 146] on label "Informational" at bounding box center [310, 148] width 33 height 5
click at [309, 175] on div "Commercial" at bounding box center [356, 172] width 157 height 18
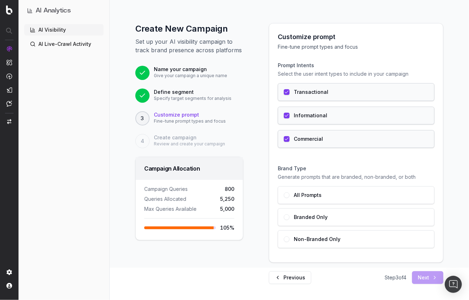
scroll to position [32, 0]
click at [297, 196] on label "All Prompts" at bounding box center [308, 195] width 28 height 5
click at [374, 277] on button "Next" at bounding box center [427, 278] width 31 height 13
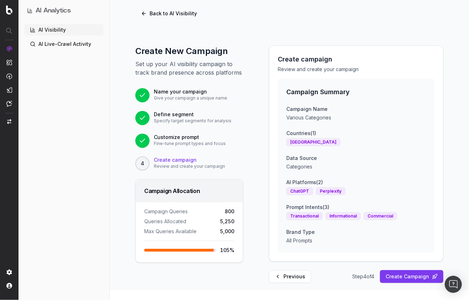
scroll to position [9, 0]
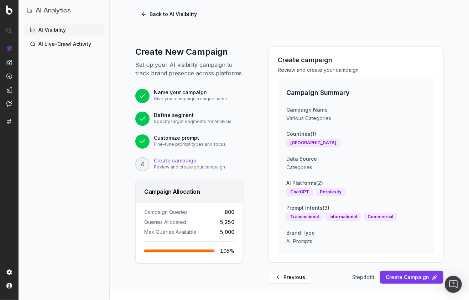
click at [366, 279] on span "Step 4 of 4" at bounding box center [363, 277] width 22 height 7
click at [374, 277] on button "Create Campaign" at bounding box center [411, 277] width 63 height 13
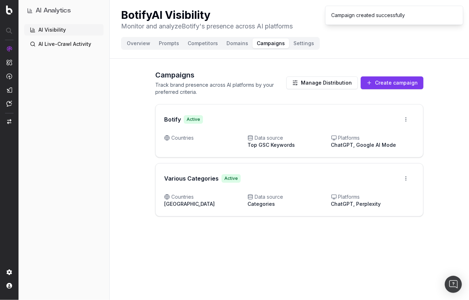
click at [315, 87] on button "Manage Distribution" at bounding box center [322, 83] width 72 height 13
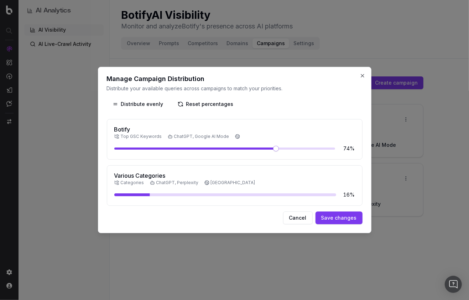
click at [275, 151] on span at bounding box center [276, 149] width 6 height 6
click at [218, 215] on div "Cancel Save changes" at bounding box center [235, 218] width 256 height 13
drag, startPoint x: 149, startPoint y: 196, endPoint x: 176, endPoint y: 198, distance: 27.1
click at [176, 198] on div "16 %" at bounding box center [234, 194] width 241 height 7
drag, startPoint x: 149, startPoint y: 195, endPoint x: 155, endPoint y: 195, distance: 6.1
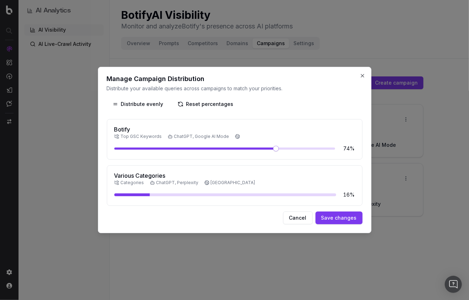
click at [155, 195] on div at bounding box center [225, 195] width 222 height 3
drag, startPoint x: 149, startPoint y: 195, endPoint x: 155, endPoint y: 195, distance: 6.1
click at [160, 195] on div at bounding box center [225, 195] width 222 height 3
drag, startPoint x: 147, startPoint y: 196, endPoint x: 161, endPoint y: 196, distance: 14.3
click at [188, 196] on div "16 %" at bounding box center [234, 194] width 241 height 7
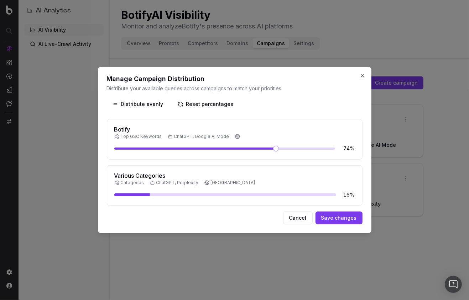
drag, startPoint x: 177, startPoint y: 196, endPoint x: 200, endPoint y: 197, distance: 22.8
click at [207, 196] on div "16 %" at bounding box center [234, 194] width 241 height 7
click at [156, 193] on div "16 %" at bounding box center [234, 194] width 241 height 7
click at [256, 150] on span at bounding box center [224, 149] width 221 height 2
click at [290, 151] on span at bounding box center [289, 149] width 6 height 6
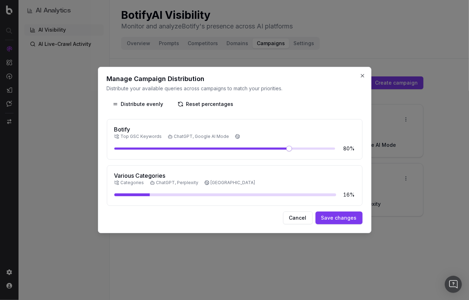
click at [299, 220] on button "Cancel" at bounding box center [298, 218] width 30 height 13
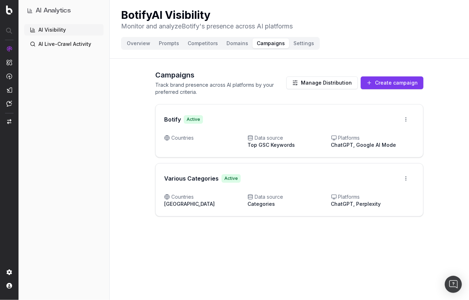
click at [130, 128] on div "Campaigns Track brand presence across AI platforms by your preferred criteria. …" at bounding box center [289, 141] width 359 height 158
click at [113, 149] on div "Campaigns Track brand presence across AI platforms by your preferred criteria. …" at bounding box center [289, 141] width 359 height 158
click at [312, 83] on button "Manage Distribution" at bounding box center [322, 83] width 72 height 13
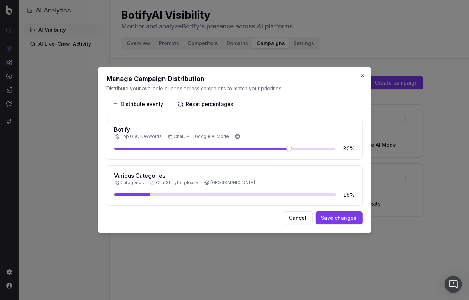
click at [216, 106] on button "Reset percentages" at bounding box center [205, 104] width 67 height 13
click at [297, 219] on button "Cancel" at bounding box center [298, 218] width 30 height 13
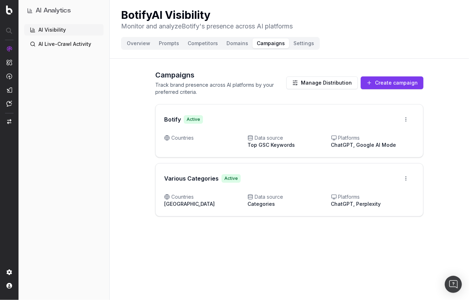
click at [339, 85] on button "Manage Distribution" at bounding box center [322, 83] width 72 height 13
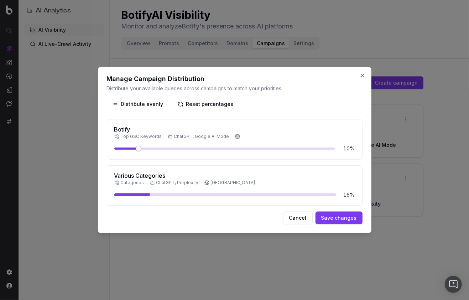
click at [150, 193] on div "16 %" at bounding box center [234, 194] width 241 height 7
click at [300, 223] on button "Cancel" at bounding box center [298, 218] width 30 height 13
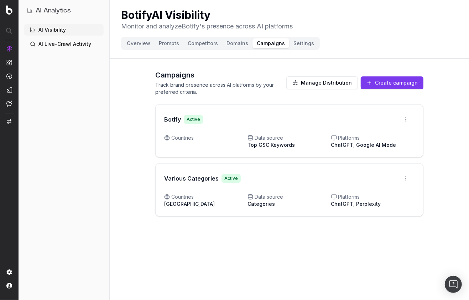
click at [296, 234] on div "Botify AI Visibility Monitor and analyze Botify 's presence across AI platforms…" at bounding box center [289, 150] width 359 height 300
click at [374, 177] on html "AI Analytics AI Visibility AI Live-Crawl Activity Botify AI Visibility Monitor …" at bounding box center [234, 150] width 469 height 300
click at [374, 194] on div "Edit campaign" at bounding box center [386, 193] width 54 height 11
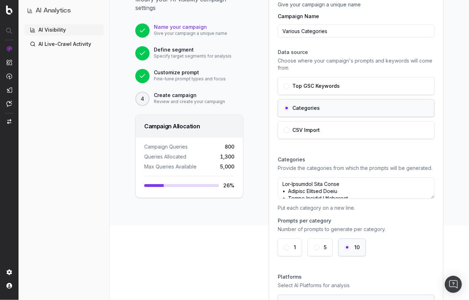
scroll to position [174, 0]
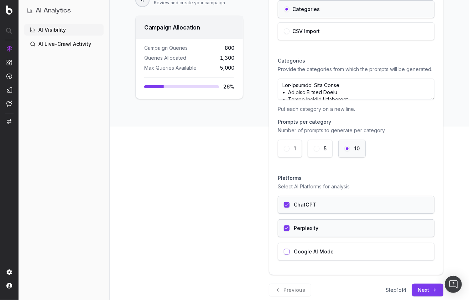
click at [374, 286] on button "Next" at bounding box center [427, 290] width 31 height 13
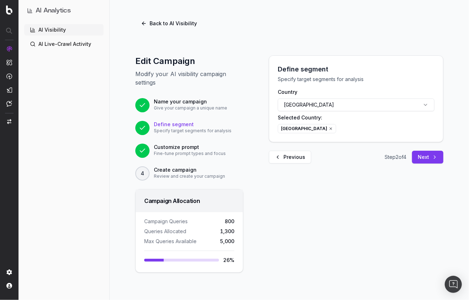
click at [374, 155] on button "Next" at bounding box center [427, 157] width 31 height 13
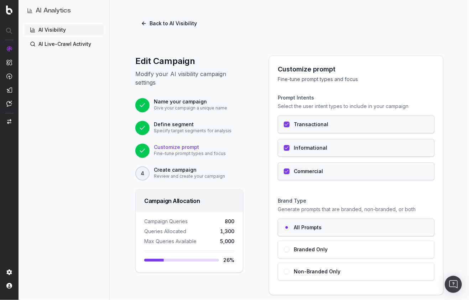
click at [263, 148] on div "Customize prompt Fine-tune prompt types and focus Prompt Intents Select the use…" at bounding box center [355, 186] width 191 height 261
click at [289, 149] on button "button" at bounding box center [287, 148] width 6 height 6
click at [288, 149] on button "button" at bounding box center [287, 148] width 6 height 6
click at [285, 173] on button "button" at bounding box center [287, 172] width 6 height 6
click at [285, 172] on button "button" at bounding box center [287, 172] width 6 height 6
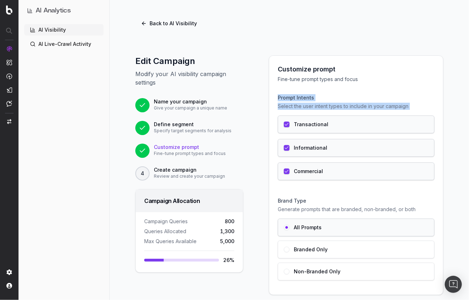
drag, startPoint x: 274, startPoint y: 99, endPoint x: 382, endPoint y: 190, distance: 141.6
click at [374, 190] on div "Customize prompt Fine-tune prompt types and focus Prompt Intents Select the use…" at bounding box center [356, 175] width 174 height 239
click at [374, 192] on div "Brand Type Generate prompts that are branded, non-branded, or both All Prompts …" at bounding box center [356, 239] width 157 height 95
click at [222, 179] on div "4 Create campaign Review and create your campaign" at bounding box center [189, 174] width 108 height 14
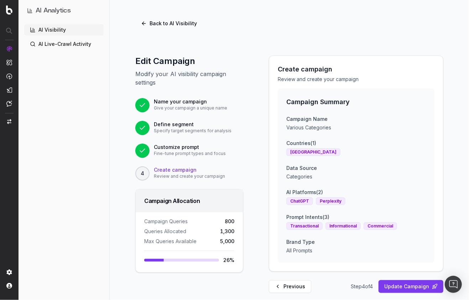
click at [162, 26] on button "Back to AI Visibility" at bounding box center [168, 23] width 67 height 13
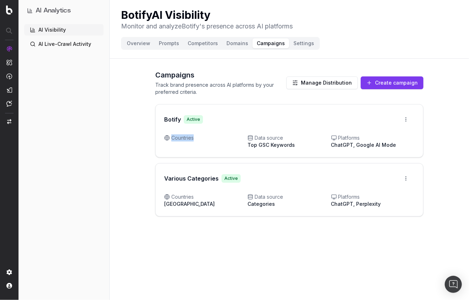
drag, startPoint x: 214, startPoint y: 131, endPoint x: 211, endPoint y: 153, distance: 22.3
click at [219, 155] on div "Botify Active Open menu Countries Data source Top GSC Keywords Platforms ChatGP…" at bounding box center [289, 130] width 268 height 53
click at [137, 141] on div "Campaigns Track brand presence across AI platforms by your preferred criteria. …" at bounding box center [289, 141] width 359 height 158
click at [209, 98] on div "Campaigns Track brand presence across AI platforms by your preferred criteria. …" at bounding box center [289, 141] width 268 height 158
click at [144, 207] on div "Campaigns Track brand presence across AI platforms by your preferred criteria. …" at bounding box center [289, 141] width 359 height 158
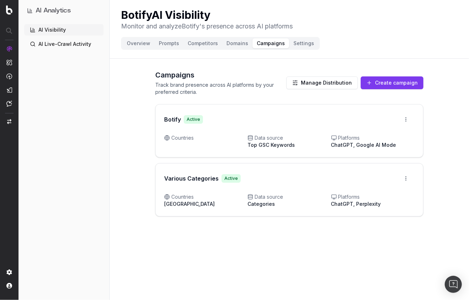
click at [374, 185] on div "Campaigns Track brand presence across AI platforms by your preferred criteria. …" at bounding box center [289, 141] width 359 height 158
click at [138, 193] on div "Campaigns Track brand presence across AI platforms by your preferred criteria. …" at bounding box center [289, 141] width 359 height 158
click at [123, 182] on div "Campaigns Track brand presence across AI platforms by your preferred criteria. …" at bounding box center [289, 141] width 359 height 158
click at [276, 230] on div "Botify AI Visibility Monitor and analyze Botify 's presence across AI platforms…" at bounding box center [289, 150] width 359 height 300
drag, startPoint x: 247, startPoint y: 145, endPoint x: 291, endPoint y: 143, distance: 43.8
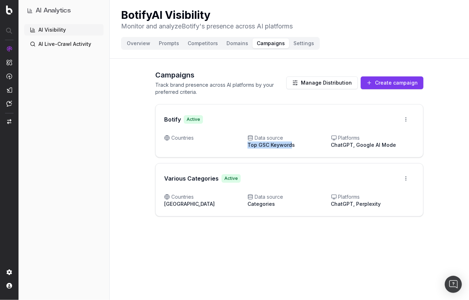
click at [291, 143] on span "Top GSC Keywords" at bounding box center [270, 145] width 47 height 6
click at [293, 145] on div "Data source Top GSC Keywords" at bounding box center [288, 142] width 83 height 14
drag, startPoint x: 293, startPoint y: 146, endPoint x: 242, endPoint y: 139, distance: 51.3
click at [242, 139] on div "Countries Data source Top GSC Keywords Platforms ChatGPT, Google AI Mode" at bounding box center [289, 142] width 250 height 14
click at [258, 146] on span "Top GSC Keywords" at bounding box center [270, 145] width 47 height 6
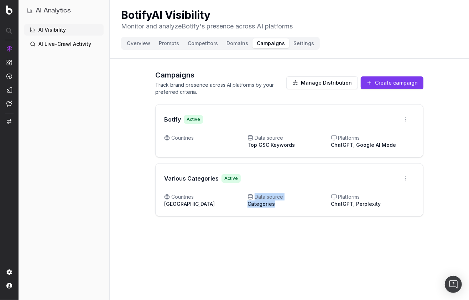
drag, startPoint x: 276, startPoint y: 204, endPoint x: 251, endPoint y: 197, distance: 26.6
click at [251, 197] on div "Data source Categories" at bounding box center [288, 201] width 83 height 14
click at [291, 253] on div "Botify AI Visibility Monitor and analyze Botify 's presence across AI platforms…" at bounding box center [289, 150] width 359 height 300
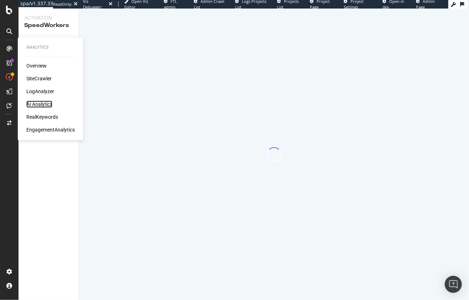
click at [48, 104] on div "AI Analytics" at bounding box center [39, 104] width 26 height 7
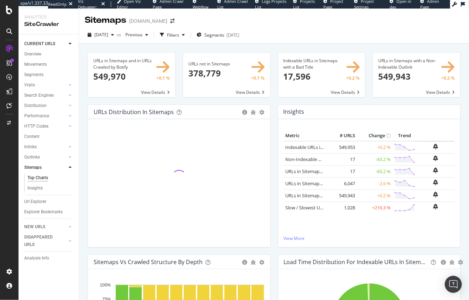
click at [86, 175] on div "URLs Distribution in Sitemaps Pie Table Add to Custom Report Hold CMD (⌘) while…" at bounding box center [179, 180] width 190 height 150
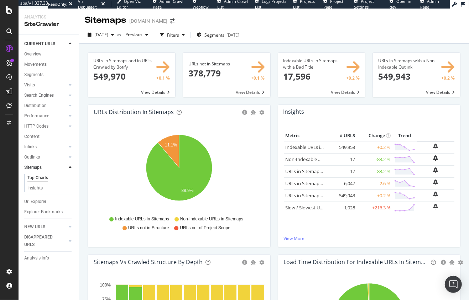
drag, startPoint x: 41, startPoint y: 93, endPoint x: 114, endPoint y: 11, distance: 109.4
drag, startPoint x: 52, startPoint y: 116, endPoint x: 6, endPoint y: 137, distance: 51.0
drag, startPoint x: 152, startPoint y: 48, endPoint x: 148, endPoint y: 44, distance: 5.1
click at [108, 32] on span "[DATE]" at bounding box center [101, 35] width 14 height 6
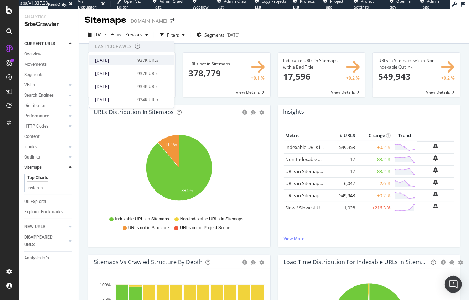
click at [113, 59] on div "[DATE]" at bounding box center [114, 60] width 38 height 6
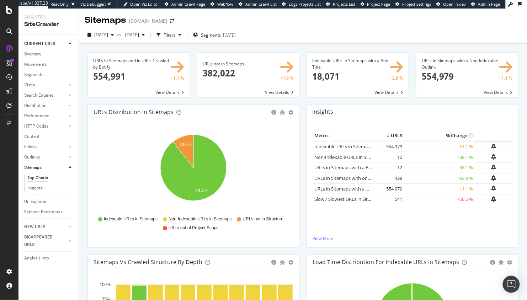
click at [85, 100] on div "URLs in Sitemaps and in URLs Crawled by Botify × Close Chart main-metric-sitema…" at bounding box center [139, 78] width 110 height 52
click at [40, 57] on div "Overview" at bounding box center [32, 54] width 17 height 7
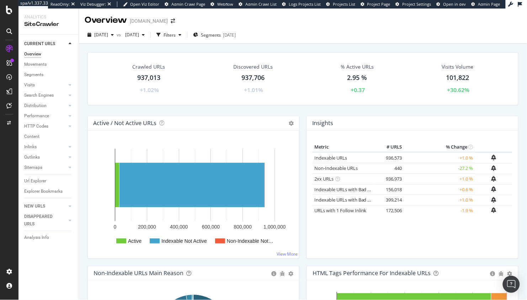
click at [143, 110] on div "Crawled URLs 937,013 +1.02% Discovered URLs 937,706 +1.01% % Active URLs 2.95 %…" at bounding box center [303, 84] width 438 height 64
click at [150, 46] on div "Crawled URLs 937,013 +1.02% Discovered URLs 937,706 +1.01% % Active URLs 2.95 %…" at bounding box center [303, 190] width 448 height 292
click at [139, 33] on span "2025 Aug. 9th" at bounding box center [130, 35] width 17 height 6
click at [88, 120] on div "Active / Not Active URLs Chart (by Value) Chart (by Percentage) Table Expand Ex…" at bounding box center [193, 123] width 211 height 14
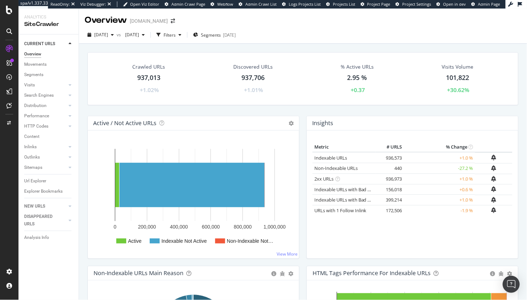
drag, startPoint x: 372, startPoint y: 167, endPoint x: 391, endPoint y: 166, distance: 19.6
click at [372, 167] on div "Non-Indexable URLs × Close Chart - API Requests List Area Type Request Response…" at bounding box center [344, 168] width 59 height 7
click at [366, 106] on div "Crawled URLs 937,013 +1.02% Discovered URLs 937,706 +1.01% % Active URLs 2.95 %…" at bounding box center [303, 84] width 438 height 64
click at [251, 110] on div "Crawled URLs 937,013 +1.02% Discovered URLs 937,706 +1.01% % Active URLs 2.95 %…" at bounding box center [303, 84] width 438 height 64
click at [226, 112] on div "Crawled URLs 937,013 +1.02% Discovered URLs 937,706 +1.01% % Active URLs 2.95 %…" at bounding box center [303, 84] width 438 height 64
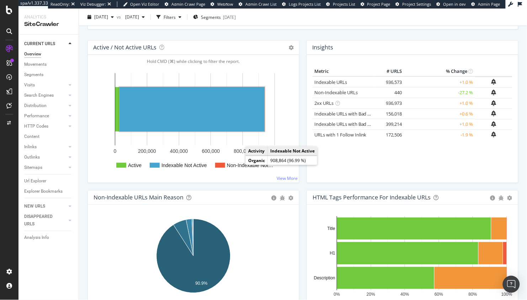
scroll to position [81, 0]
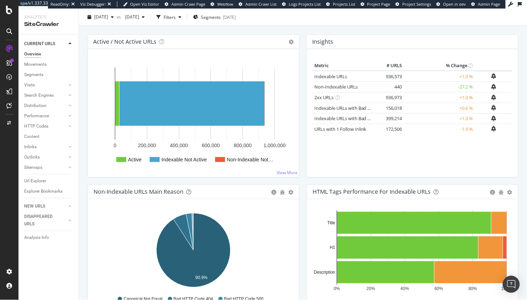
click at [233, 181] on div "Active / Not Active URLs Chart (by Value) Chart (by Percentage) Table Expand Ex…" at bounding box center [193, 110] width 219 height 150
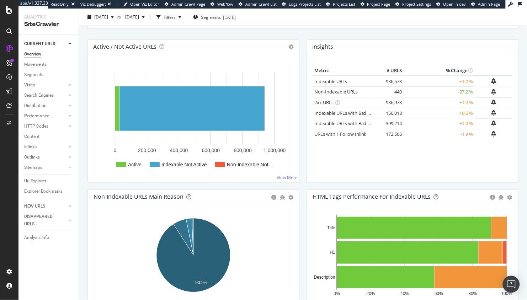
scroll to position [76, 0]
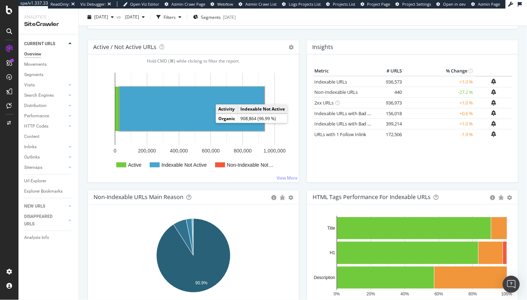
click at [202, 118] on rect "A chart." at bounding box center [192, 109] width 145 height 44
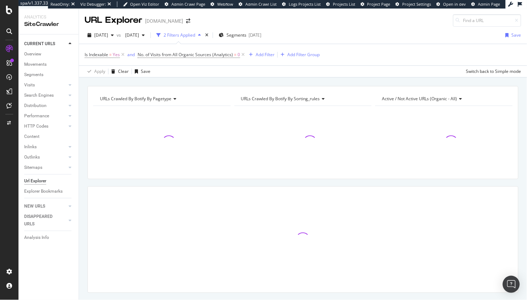
click at [196, 82] on div "URLs Crawled By Botify By pagetype Chart (by Value) Table Expand Export as CSV …" at bounding box center [303, 86] width 448 height 17
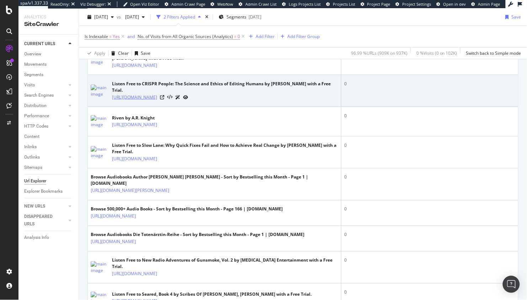
scroll to position [232, 0]
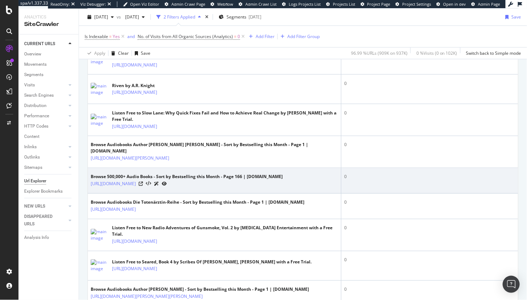
click at [228, 180] on div "Browse 500,000+ Audio Books - Sort by Bestselling this Month - Page 166 | Audio…" at bounding box center [187, 177] width 192 height 6
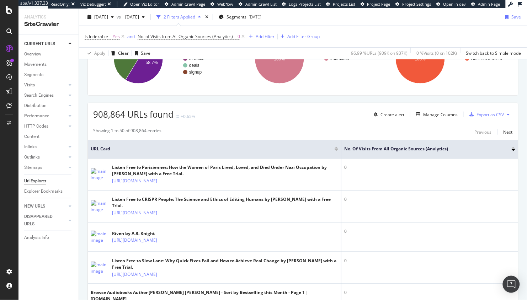
scroll to position [53, 0]
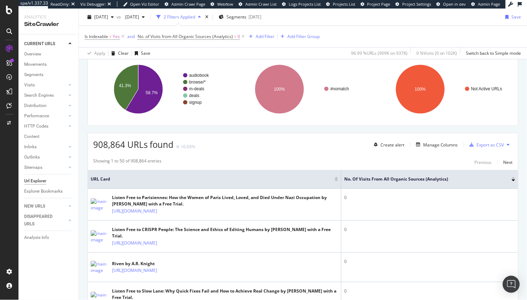
click at [226, 161] on div "Showing 1 to 50 of 908,864 entries Previous Next" at bounding box center [303, 162] width 431 height 9
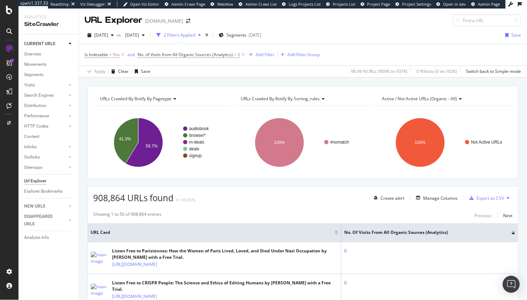
click at [119, 70] on div "Clear" at bounding box center [123, 71] width 11 height 6
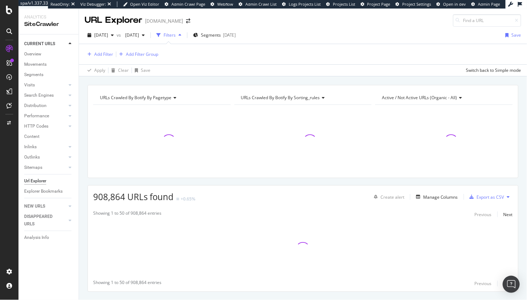
click at [81, 96] on div "URLs Crawled By Botify By pagetype Chart (by Value) Table Expand Export as CSV …" at bounding box center [303, 201] width 448 height 232
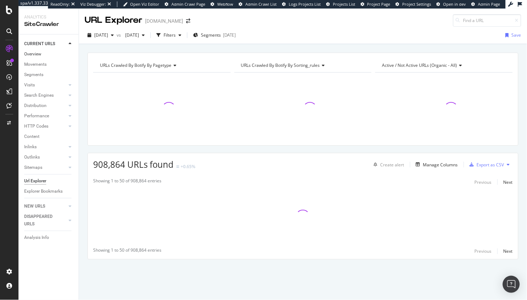
click at [45, 53] on link "Overview" at bounding box center [48, 54] width 49 height 7
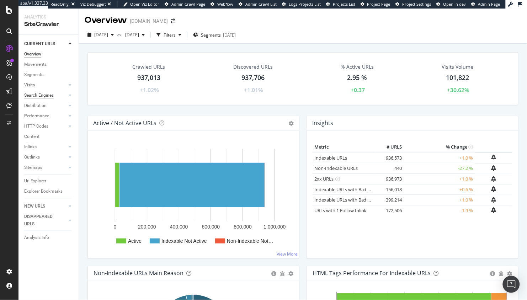
drag, startPoint x: 42, startPoint y: 73, endPoint x: 53, endPoint y: 94, distance: 23.2
click at [42, 73] on div "Segments" at bounding box center [33, 74] width 19 height 7
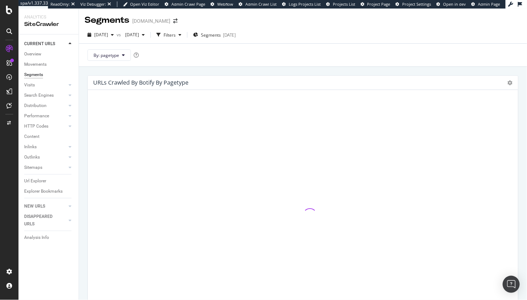
click at [85, 113] on div "URLs Crawled By Botify By pagetype Sunburst Treemap Table Expand Export as CSV …" at bounding box center [303, 209] width 438 height 268
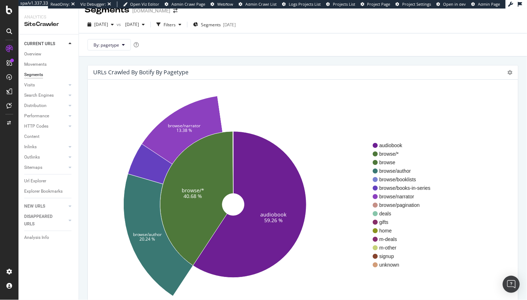
scroll to position [14, 0]
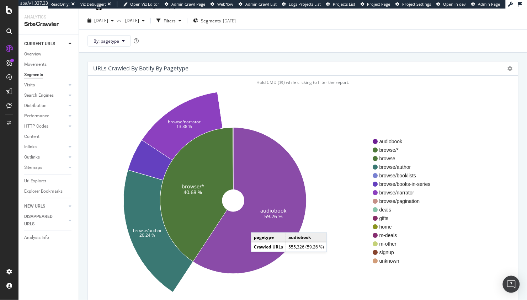
click at [258, 225] on icon at bounding box center [250, 201] width 114 height 146
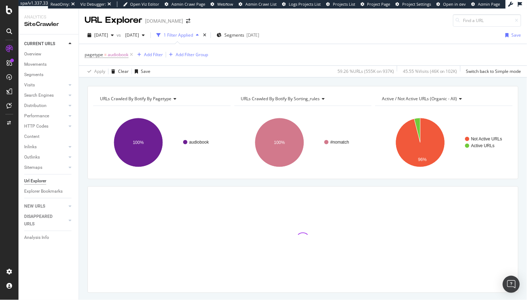
click at [217, 183] on div "URLs Crawled By Botify By pagetype Chart (by Value) Table Expand Export as CSV …" at bounding box center [303, 202] width 448 height 232
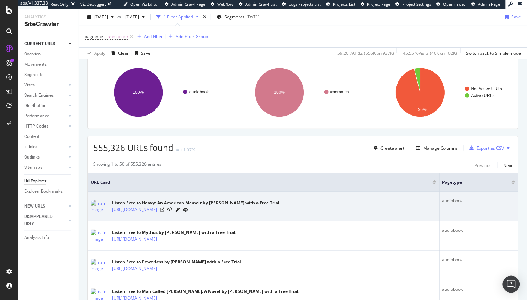
scroll to position [91, 0]
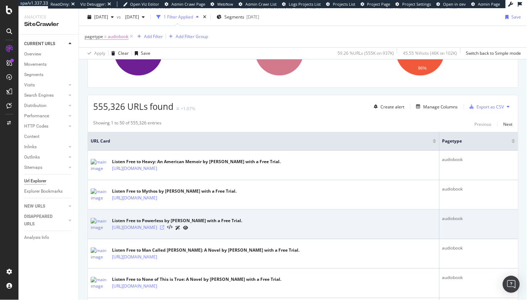
click at [164, 227] on icon at bounding box center [162, 228] width 4 height 4
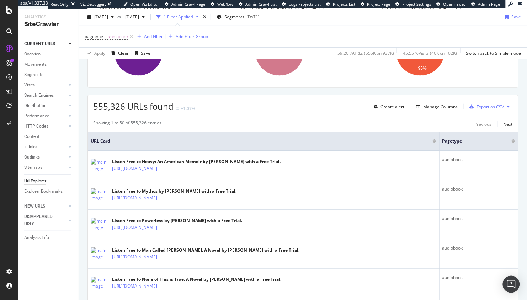
scroll to position [0, 0]
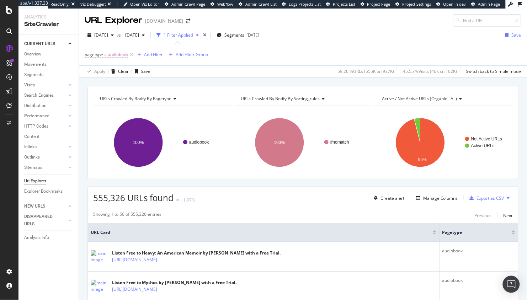
click at [133, 81] on div "URLs Crawled By Botify By pagetype Chart (by Value) Table Expand Export as CSV …" at bounding box center [303, 86] width 448 height 17
click at [161, 82] on div "URLs Crawled By Botify By pagetype Chart (by Value) Table Expand Export as CSV …" at bounding box center [303, 86] width 448 height 17
click at [170, 82] on div "URLs Crawled By Botify By pagetype Chart (by Value) Table Expand Export as CSV …" at bounding box center [303, 86] width 448 height 17
click at [173, 81] on div "URLs Crawled By Botify By pagetype Chart (by Value) Table Expand Export as CSV …" at bounding box center [303, 86] width 448 height 17
click at [130, 82] on div "URLs Crawled By Botify By pagetype Chart (by Value) Table Expand Export as CSV …" at bounding box center [303, 86] width 448 height 17
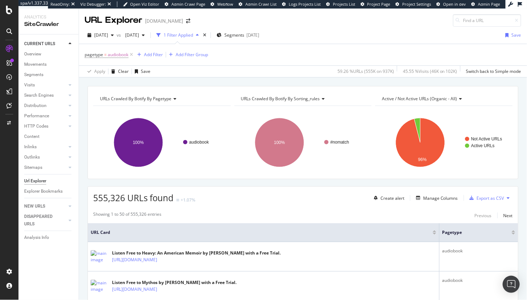
click at [273, 81] on div "URLs Crawled By Botify By pagetype Chart (by Value) Table Expand Export as CSV …" at bounding box center [303, 86] width 448 height 17
click at [282, 80] on div "URLs Crawled By Botify By pagetype Chart (by Value) Table Expand Export as CSV …" at bounding box center [303, 86] width 448 height 17
click at [288, 81] on div "URLs Crawled By Botify By pagetype Chart (by Value) Table Expand Export as CSV …" at bounding box center [303, 86] width 448 height 17
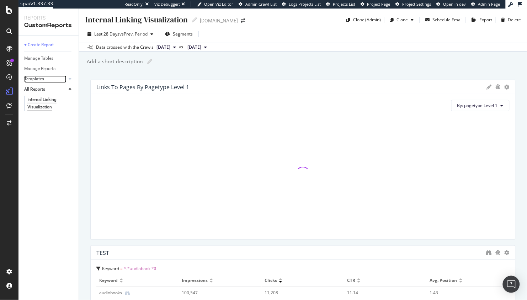
click at [56, 79] on link "Templates" at bounding box center [45, 78] width 42 height 7
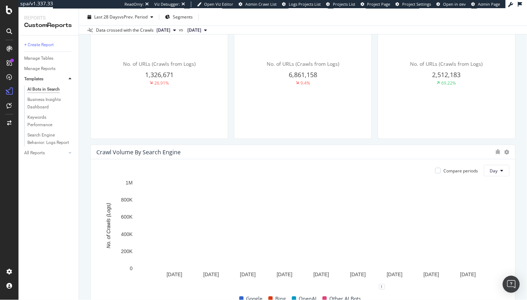
scroll to position [268, 0]
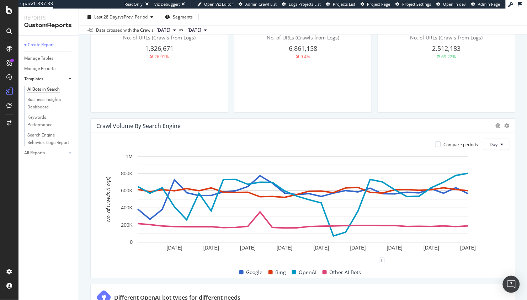
click at [87, 187] on div "AI Bots in Search AI Bots in Search [DOMAIN_NAME] Clone Schedule Email Export L…" at bounding box center [303, 155] width 448 height 292
click at [86, 199] on div "AI Bots in Search AI Bots in Search [DOMAIN_NAME] Clone Schedule Email Export L…" at bounding box center [303, 155] width 448 height 292
click at [86, 178] on div "AI Bots in Search AI Bots in Search [DOMAIN_NAME] Clone Schedule Email Export L…" at bounding box center [303, 155] width 448 height 292
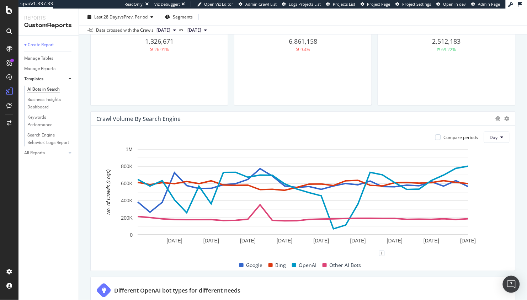
scroll to position [276, 0]
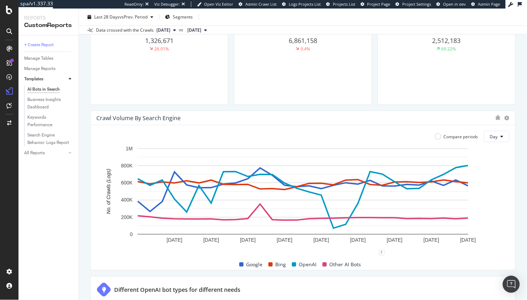
click at [85, 177] on div "AI Bots in Search AI Bots in Search [DOMAIN_NAME] Clone Schedule Email Export L…" at bounding box center [303, 155] width 448 height 292
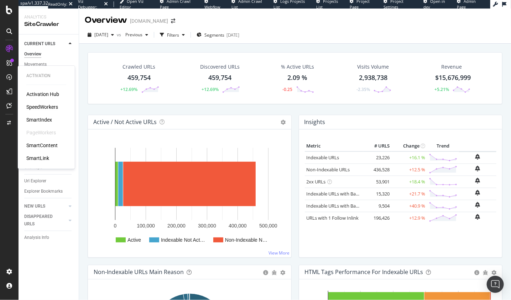
click at [48, 104] on div "SpeedWorkers" at bounding box center [42, 107] width 32 height 7
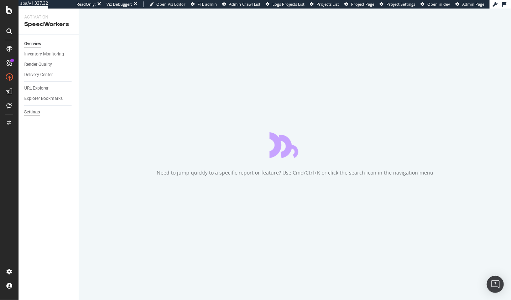
click at [38, 114] on div "Settings" at bounding box center [32, 112] width 16 height 7
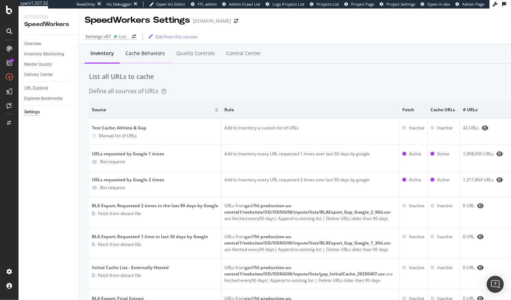
click at [136, 54] on div "Cache behaviors" at bounding box center [145, 53] width 40 height 7
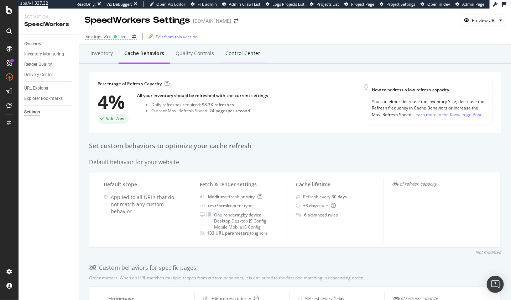
click at [246, 54] on div "Control Center" at bounding box center [242, 53] width 35 height 7
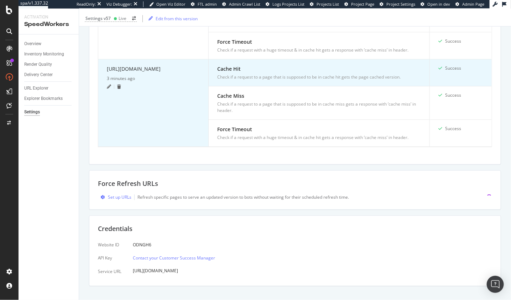
scroll to position [618, 0]
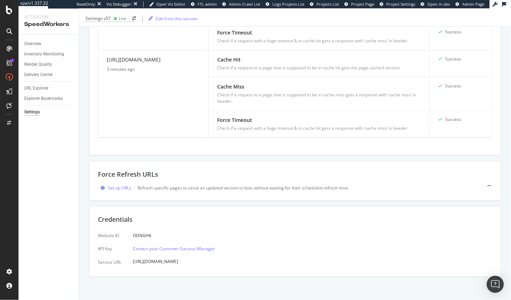
click at [89, 174] on div "Force Refresh URLs Set up URLs Refresh specific pages to serve an updated versi…" at bounding box center [295, 181] width 412 height 40
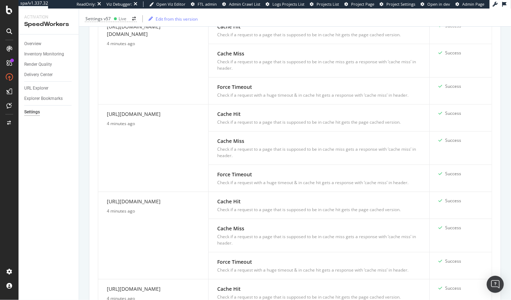
scroll to position [0, 0]
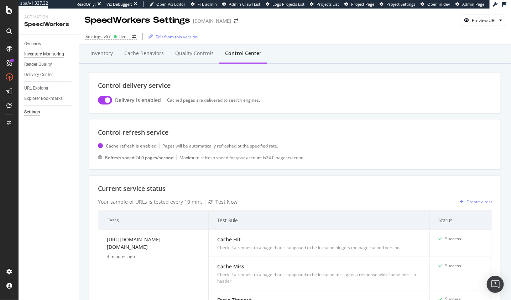
click at [50, 54] on div "Inventory Monitoring" at bounding box center [44, 54] width 40 height 7
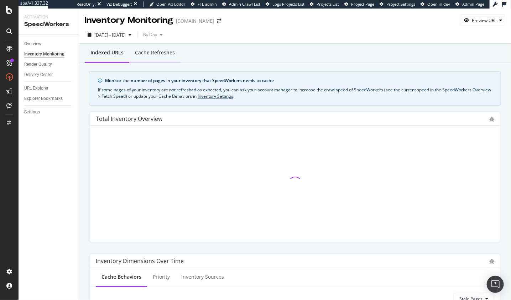
click at [158, 57] on div "Cache refreshes" at bounding box center [154, 53] width 51 height 20
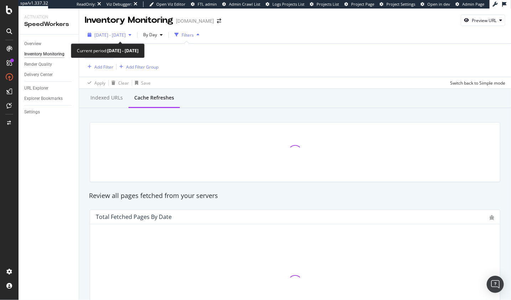
click at [134, 31] on div "2025 Aug. 22nd - Sep. 18th" at bounding box center [109, 35] width 49 height 11
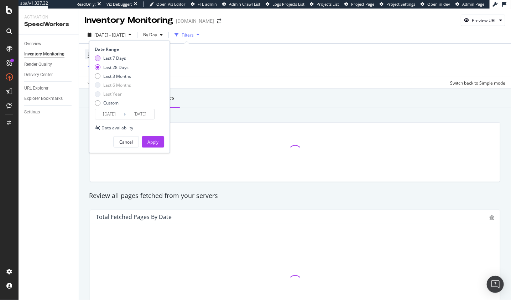
click at [117, 61] on div "Last 7 Days" at bounding box center [114, 58] width 23 height 6
type input "2025/09/12"
drag, startPoint x: 150, startPoint y: 138, endPoint x: 153, endPoint y: 88, distance: 51.0
click at [150, 138] on div "Apply" at bounding box center [152, 142] width 11 height 11
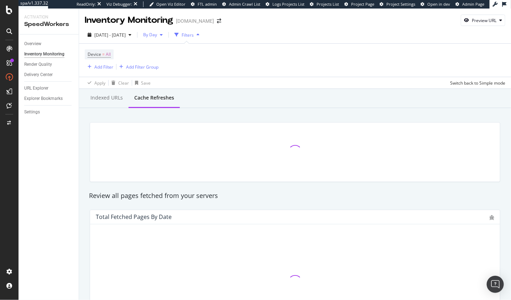
click at [157, 34] on span "By Day" at bounding box center [148, 35] width 17 height 6
click at [174, 50] on span "By Hour" at bounding box center [170, 49] width 19 height 6
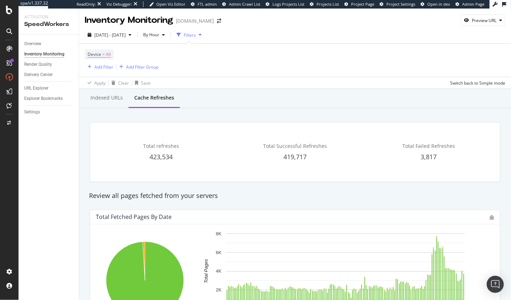
drag, startPoint x: 93, startPoint y: 153, endPoint x: 47, endPoint y: 103, distance: 68.0
click at [90, 151] on div "Total refreshes 423,534 Total Successful Refreshes 419,717 Total Failed Refresh…" at bounding box center [295, 152] width 410 height 60
drag, startPoint x: 33, startPoint y: 43, endPoint x: 270, endPoint y: 3, distance: 240.8
click at [0, 0] on div "spa/v1.337.32 ReadOnly: Viz Debugger: Open Viz Editor FTL admin Admin Crawl Lis…" at bounding box center [255, 150] width 511 height 300
drag, startPoint x: 85, startPoint y: 123, endPoint x: 56, endPoint y: 79, distance: 52.7
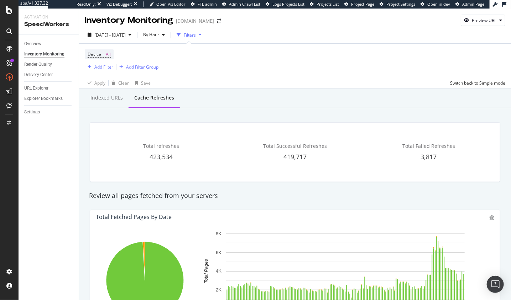
click at [101, 97] on div "Indexed URLs" at bounding box center [106, 97] width 32 height 7
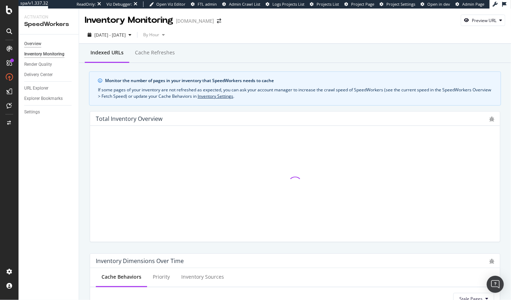
click at [34, 41] on div "Overview" at bounding box center [32, 43] width 17 height 7
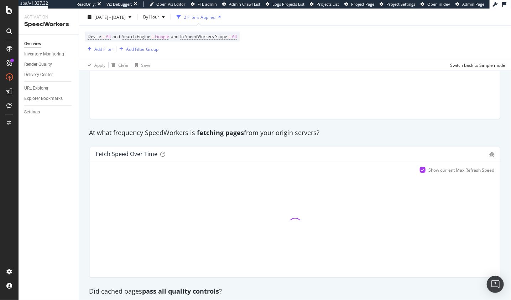
scroll to position [396, 0]
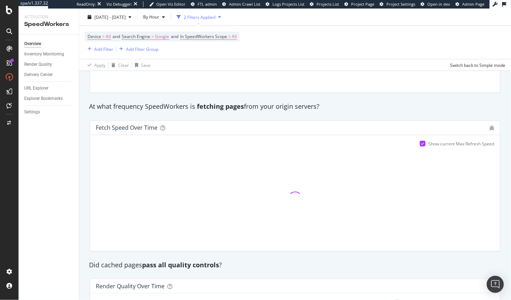
drag, startPoint x: 86, startPoint y: 139, endPoint x: 118, endPoint y: 23, distance: 119.9
click at [87, 139] on div "Fetch Speed over time Show current Max Refresh Speed" at bounding box center [294, 186] width 419 height 142
click at [163, 105] on div "At what frequency SpeedWorkers is fetching pages from your origin servers?" at bounding box center [294, 106] width 419 height 9
